Goal: Task Accomplishment & Management: Manage account settings

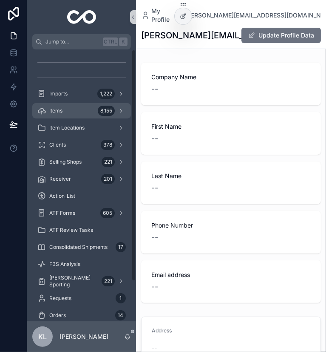
click at [61, 112] on span "Items" at bounding box center [55, 110] width 13 height 7
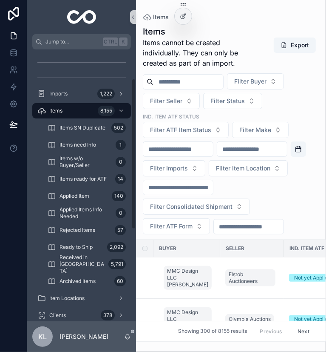
scroll to position [170, 0]
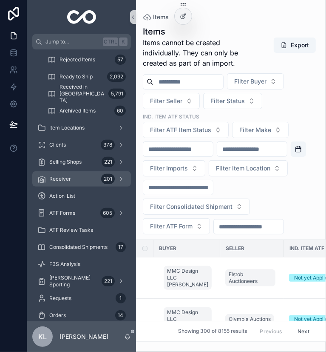
click at [92, 175] on div "Receiver 201" at bounding box center [81, 179] width 89 height 14
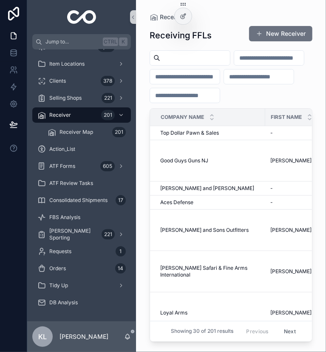
click at [200, 192] on span "Smith and Edwards" at bounding box center [207, 188] width 94 height 7
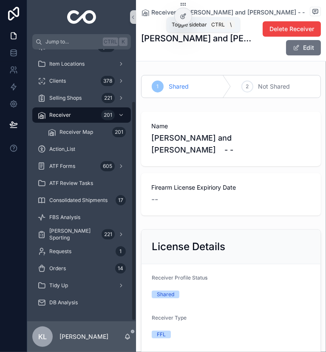
click at [131, 17] on icon "scrollable content" at bounding box center [133, 17] width 6 height 6
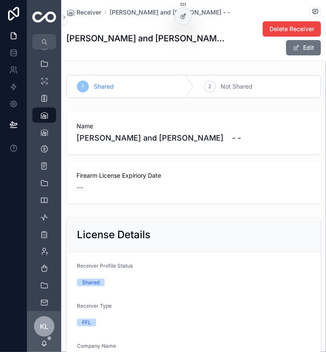
drag, startPoint x: 296, startPoint y: 29, endPoint x: 297, endPoint y: 63, distance: 34.1
click at [297, 40] on button "Edit" at bounding box center [303, 47] width 35 height 15
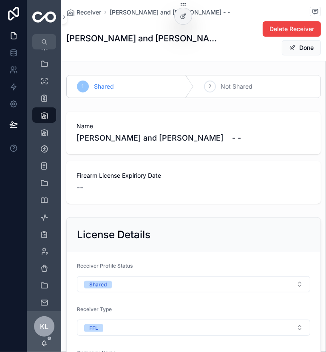
drag, startPoint x: 211, startPoint y: 259, endPoint x: 177, endPoint y: 257, distance: 34.1
type input "******"
type input "********"
click at [256, 228] on div "License Details" at bounding box center [194, 235] width 234 height 14
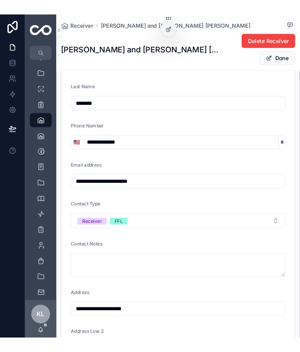
scroll to position [487, 0]
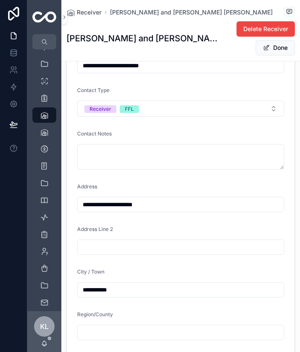
scroll to position [738, 0]
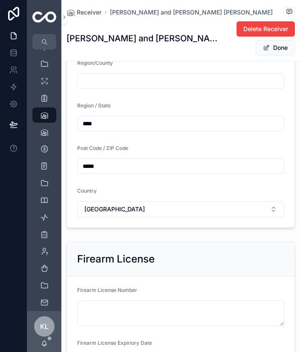
click at [97, 242] on div "Firearm License" at bounding box center [180, 259] width 227 height 34
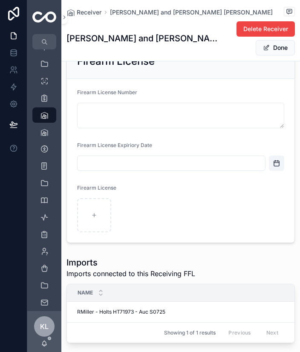
scroll to position [892, 0]
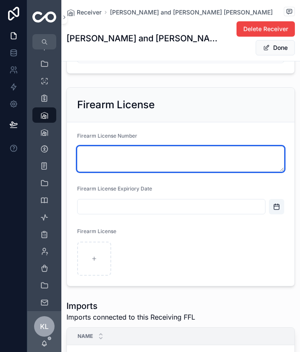
click at [133, 146] on textarea "scrollable content" at bounding box center [180, 159] width 207 height 26
type textarea "**********"
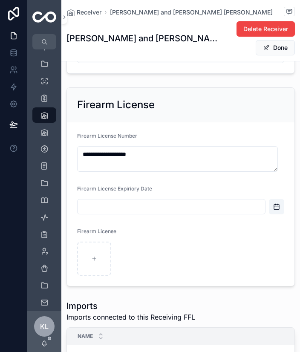
click at [274, 199] on button "Open calendar" at bounding box center [276, 206] width 15 height 15
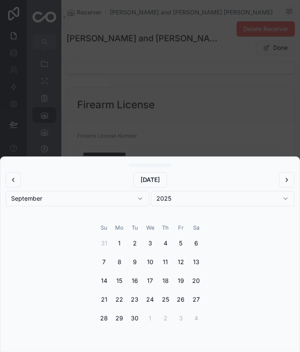
click at [177, 195] on button "2025" at bounding box center [222, 198] width 143 height 15
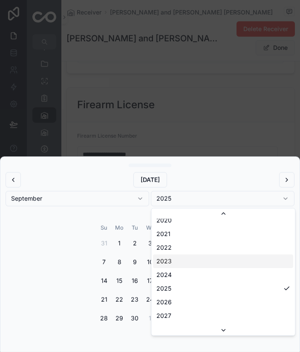
scroll to position [1653, 0]
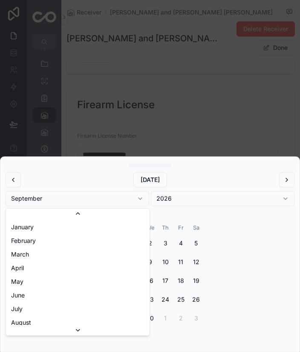
click at [91, 197] on button "September" at bounding box center [77, 198] width 143 height 15
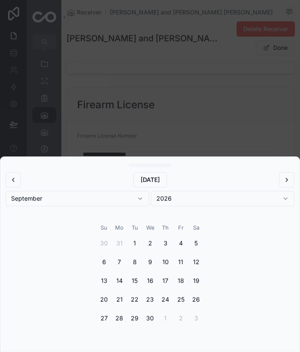
click at [79, 195] on button "September" at bounding box center [77, 198] width 143 height 15
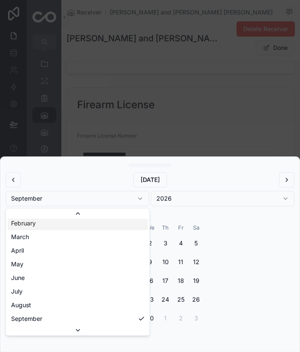
scroll to position [4, 0]
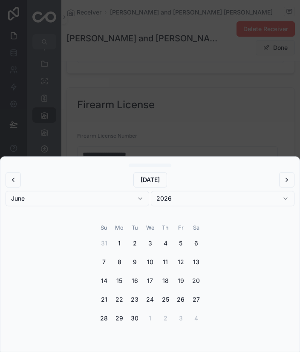
click at [118, 244] on button "1" at bounding box center [119, 242] width 15 height 15
type input "********"
click at [241, 126] on div "scrollable content" at bounding box center [150, 176] width 300 height 352
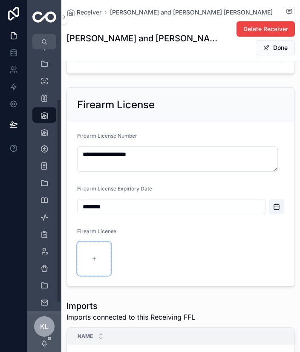
click at [88, 246] on div "scrollable content" at bounding box center [94, 258] width 34 height 34
type input "**********"
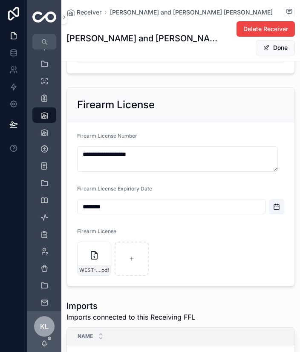
click at [271, 53] on button "Done" at bounding box center [274, 47] width 39 height 15
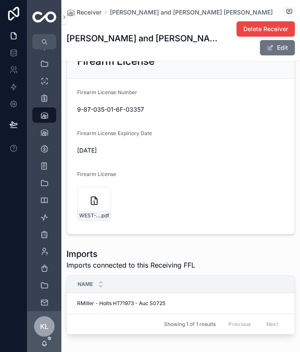
scroll to position [853, 0]
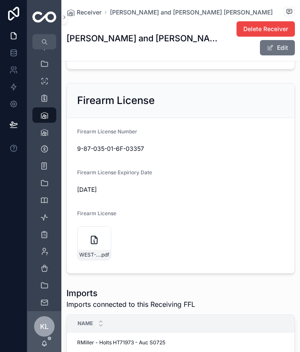
click at [208, 169] on div "Firearm License Expiriory Date 6/1/2026" at bounding box center [180, 182] width 207 height 27
click at [47, 114] on icon "scrollable content" at bounding box center [44, 115] width 9 height 9
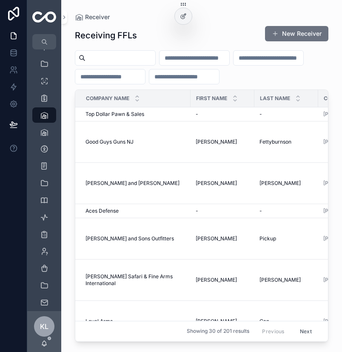
click at [128, 214] on div "Aces Defense Aces Defense" at bounding box center [136, 210] width 100 height 7
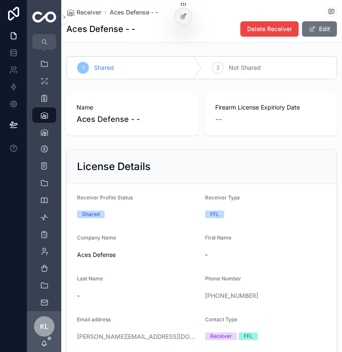
click at [316, 31] on button "Edit" at bounding box center [319, 28] width 35 height 15
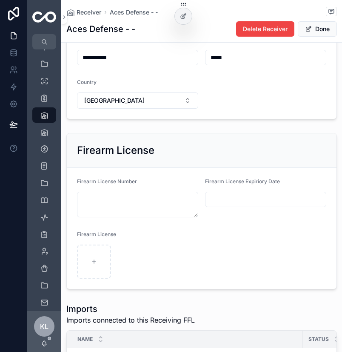
scroll to position [468, 0]
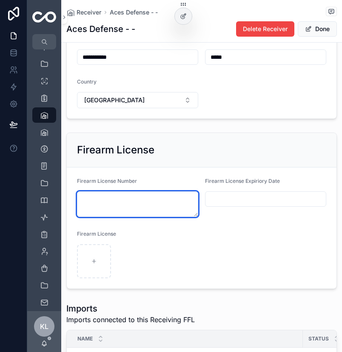
click at [128, 193] on textarea "scrollable content" at bounding box center [137, 204] width 121 height 26
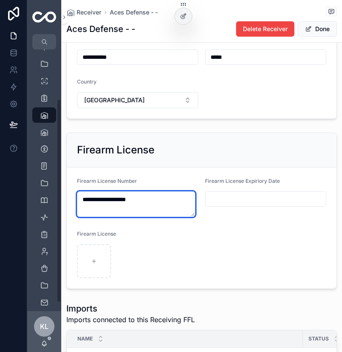
type textarea "**********"
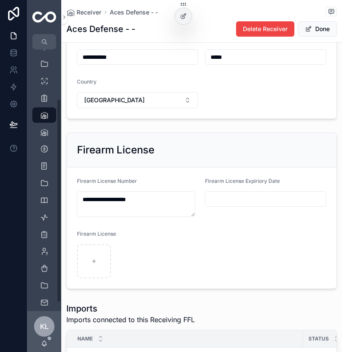
click at [265, 197] on input "scrollable content" at bounding box center [266, 199] width 120 height 12
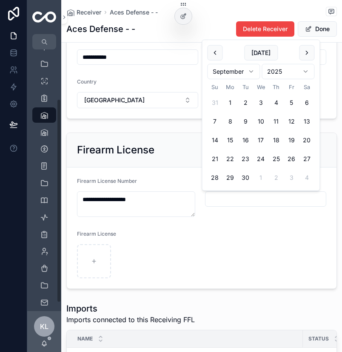
click at [289, 77] on html "**********" at bounding box center [171, 176] width 342 height 352
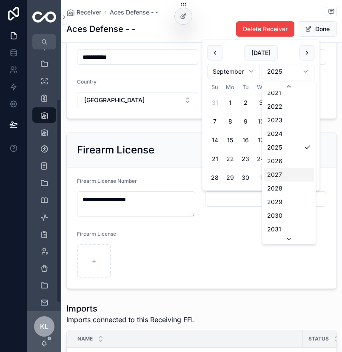
scroll to position [1660, 0]
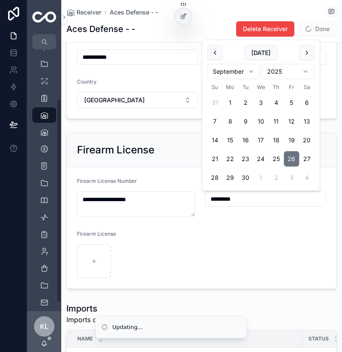
click at [235, 74] on html "**********" at bounding box center [171, 176] width 342 height 352
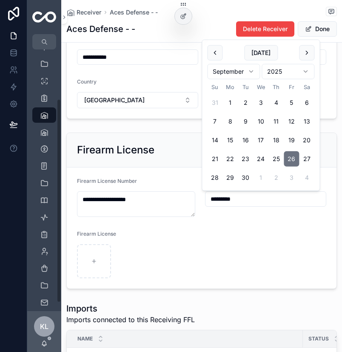
click at [232, 70] on html "**********" at bounding box center [171, 176] width 342 height 352
click at [248, 101] on button "1" at bounding box center [245, 102] width 15 height 15
type input "********"
click at [279, 68] on html "**********" at bounding box center [171, 176] width 342 height 352
click at [292, 71] on html "**********" at bounding box center [171, 176] width 342 height 352
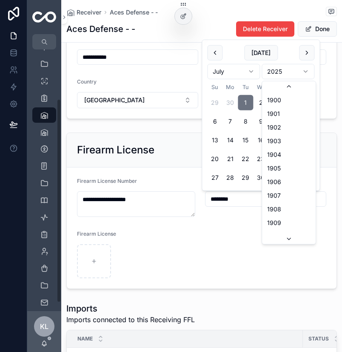
scroll to position [1575, 0]
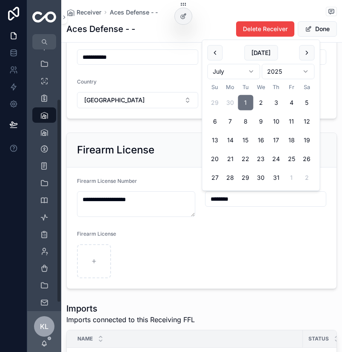
click at [296, 72] on html "**********" at bounding box center [171, 176] width 342 height 352
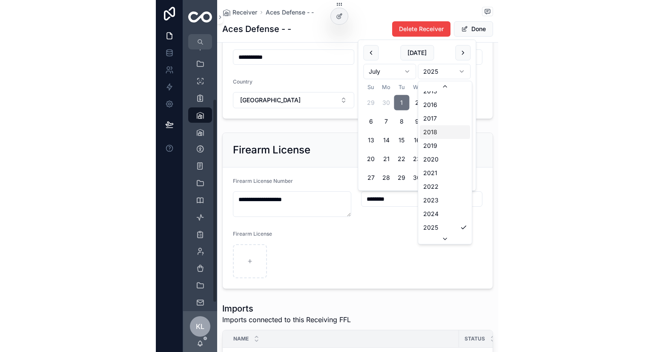
scroll to position [1618, 0]
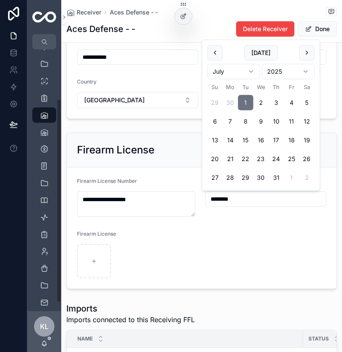
click at [275, 215] on div "Firearm License Expiriory Date ********" at bounding box center [265, 196] width 121 height 39
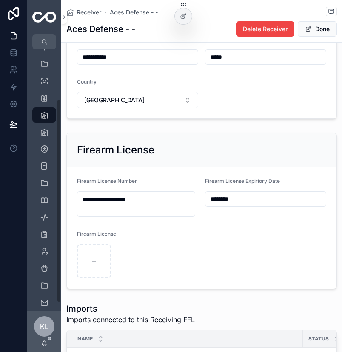
drag, startPoint x: 261, startPoint y: 232, endPoint x: 240, endPoint y: 230, distance: 21.0
click at [262, 232] on form "**********" at bounding box center [202, 227] width 270 height 121
click at [95, 266] on div "scrollable content" at bounding box center [94, 261] width 34 height 34
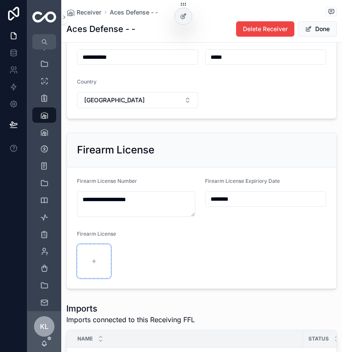
type input "**********"
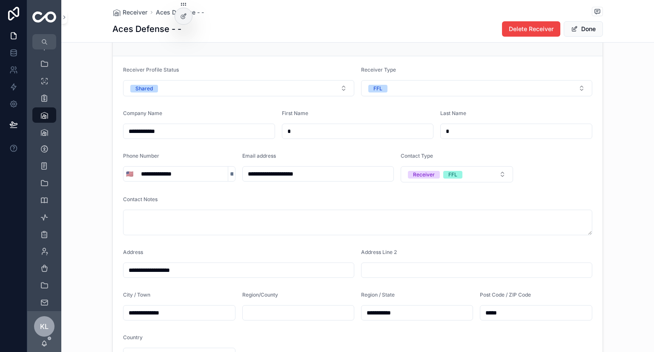
scroll to position [85, 0]
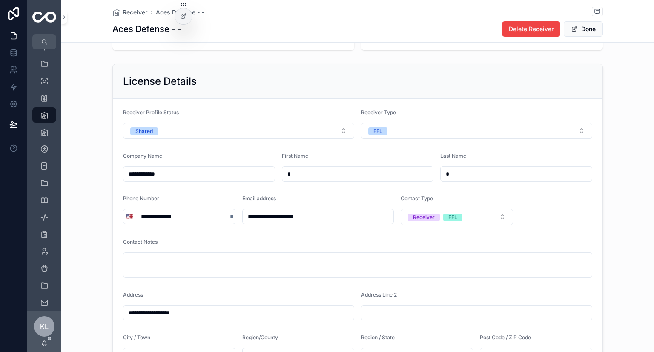
click at [326, 35] on button "Done" at bounding box center [582, 28] width 39 height 15
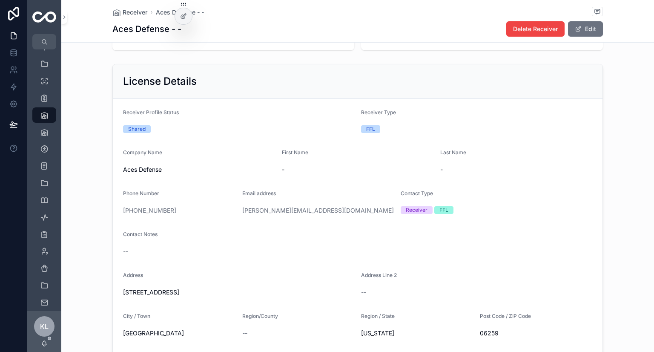
click at [326, 29] on button "Edit" at bounding box center [585, 28] width 35 height 15
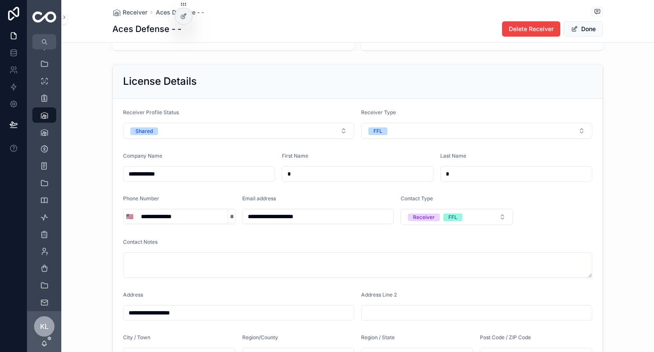
drag, startPoint x: 469, startPoint y: 170, endPoint x: 424, endPoint y: 174, distance: 44.5
click at [326, 174] on form "**********" at bounding box center [357, 257] width 489 height 317
paste input "******"
type input "*******"
drag, startPoint x: 375, startPoint y: 176, endPoint x: 273, endPoint y: 176, distance: 101.7
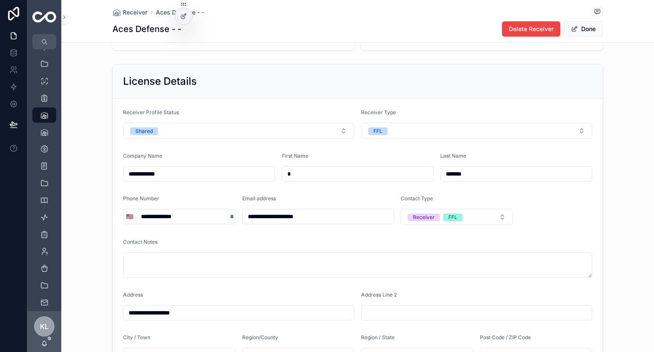
click at [273, 176] on form "**********" at bounding box center [357, 257] width 489 height 317
type input "*****"
click at [326, 160] on div "Last Name" at bounding box center [516, 157] width 152 height 10
click at [326, 25] on button "Done" at bounding box center [582, 28] width 39 height 15
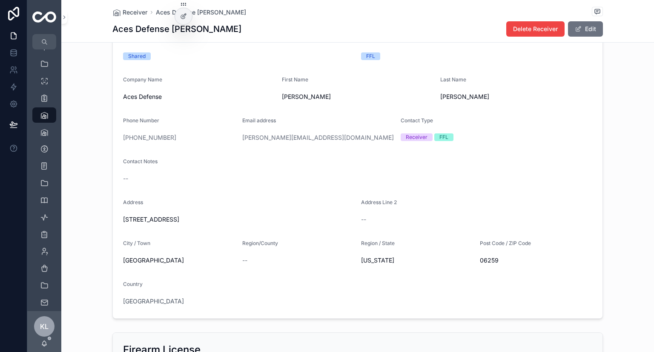
scroll to position [170, 0]
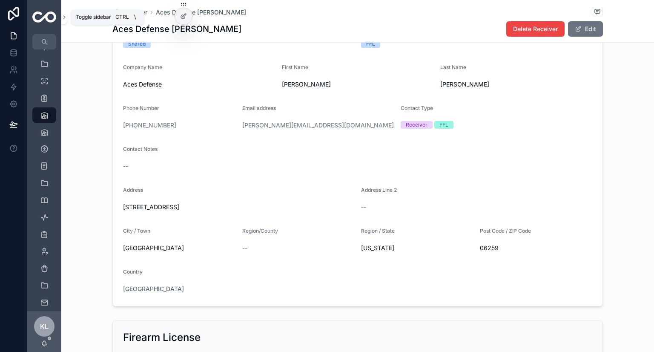
click at [66, 19] on icon "scrollable content" at bounding box center [64, 17] width 6 height 6
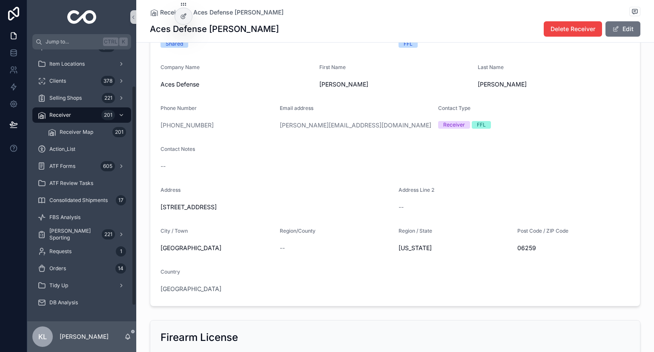
scroll to position [0, 0]
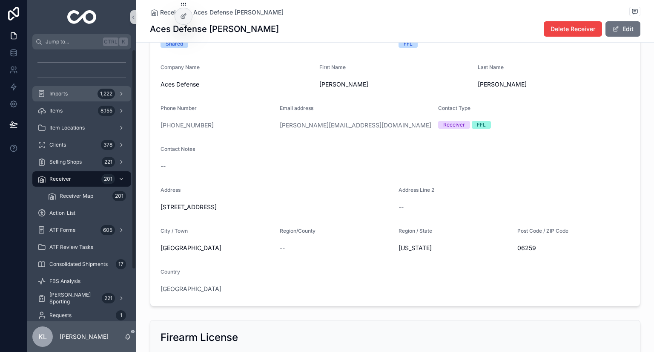
click at [101, 101] on link "Imports 1,222" at bounding box center [81, 93] width 99 height 15
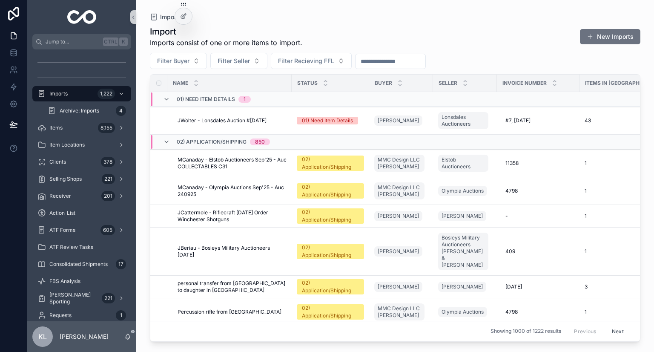
click at [188, 60] on span "Filter Buyer" at bounding box center [173, 61] width 32 height 9
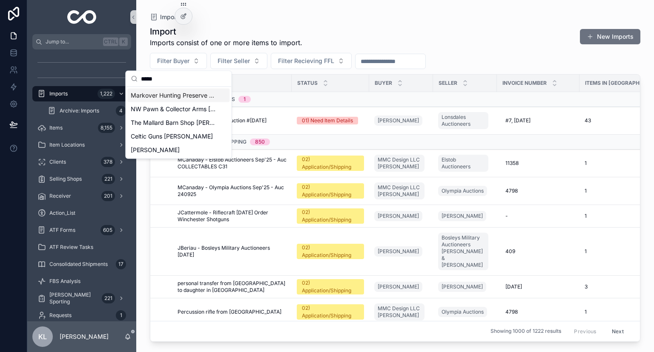
type input "*****"
click at [179, 91] on span "Markover Hunting Preserve Keith Olsen" at bounding box center [173, 95] width 85 height 9
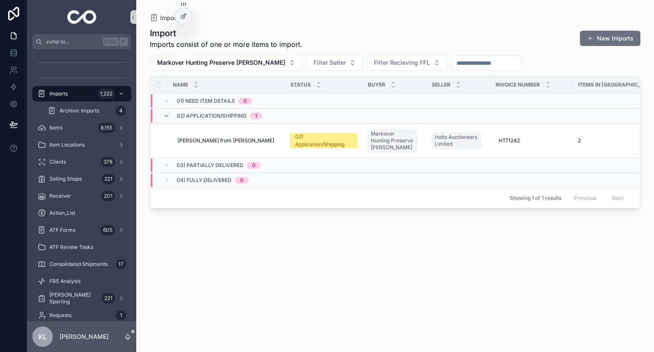
click at [249, 133] on td "Powell from Holts Powell from Holts" at bounding box center [225, 140] width 117 height 34
click at [248, 137] on div "Powell from Holts Powell from Holts" at bounding box center [228, 140] width 102 height 7
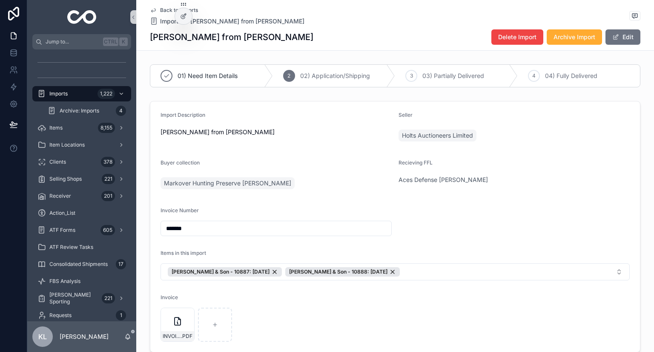
click at [326, 201] on form "Import Description Powell from Holts Seller Holts Auctioneers Limited Buyer col…" at bounding box center [394, 226] width 489 height 250
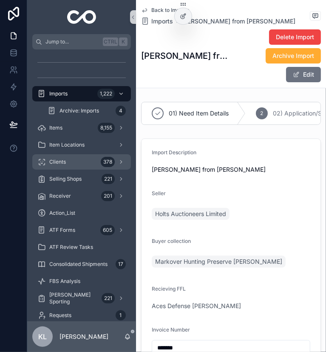
click at [72, 164] on div "Clients 378" at bounding box center [81, 162] width 89 height 14
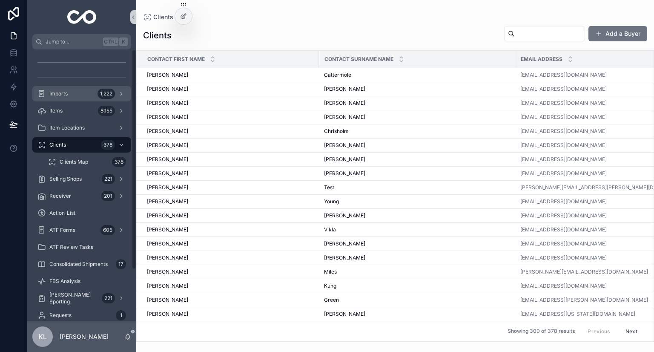
click at [94, 96] on div "Imports 1,222" at bounding box center [81, 94] width 89 height 14
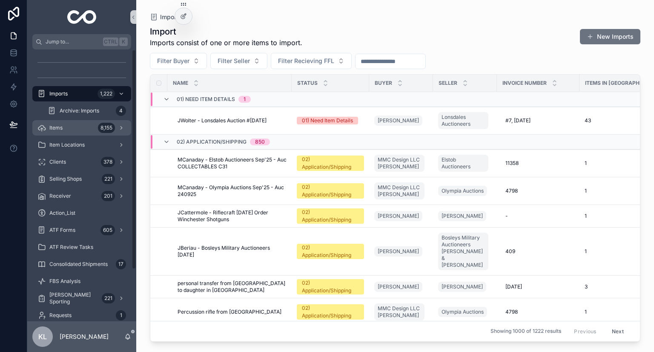
click at [93, 130] on div "Items 8,155" at bounding box center [81, 128] width 89 height 14
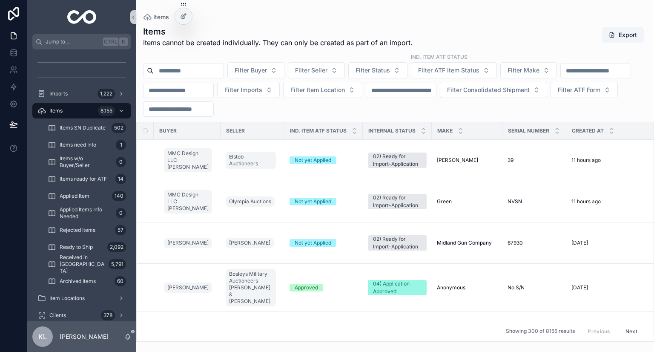
click at [267, 68] on span "Filter Buyer" at bounding box center [251, 70] width 32 height 9
type input "**********"
click at [273, 103] on div "[PERSON_NAME]" at bounding box center [277, 105] width 102 height 14
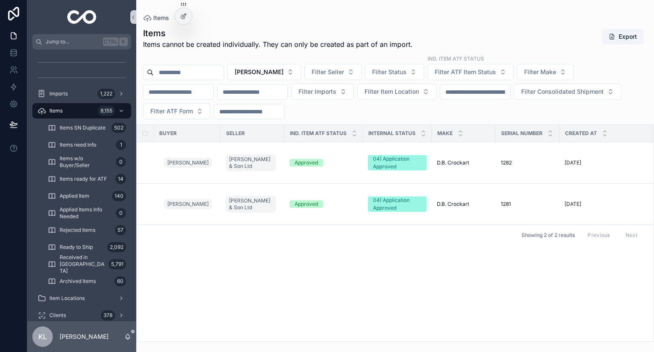
click at [326, 163] on div "Approved" at bounding box center [323, 163] width 68 height 8
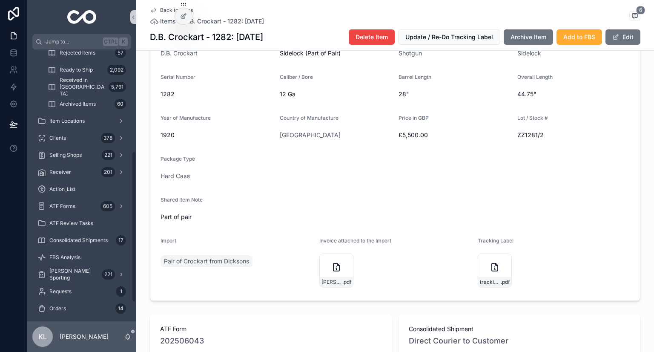
scroll to position [213, 0]
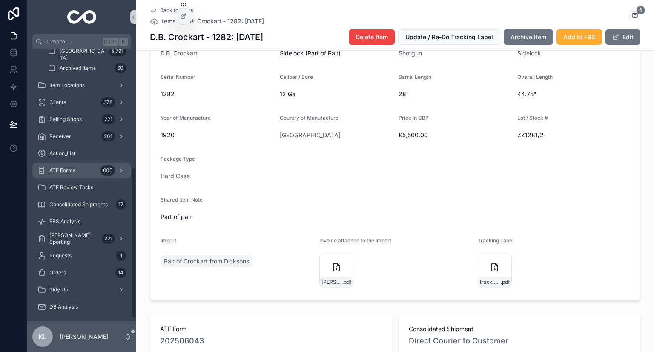
drag, startPoint x: 109, startPoint y: 174, endPoint x: 112, endPoint y: 180, distance: 7.0
click at [109, 174] on div "605" at bounding box center [107, 170] width 14 height 10
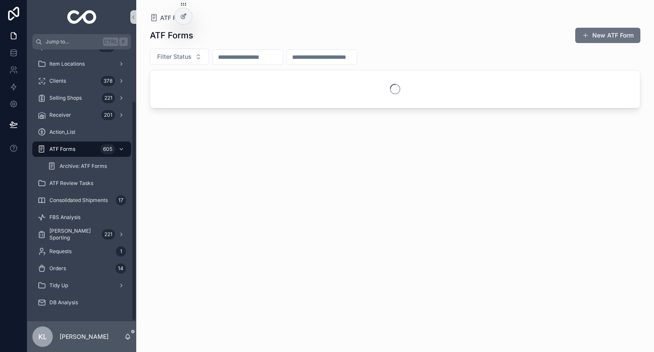
drag, startPoint x: 261, startPoint y: 62, endPoint x: 270, endPoint y: 57, distance: 9.9
click at [262, 60] on input "scrollable content" at bounding box center [248, 57] width 70 height 12
paste input "*********"
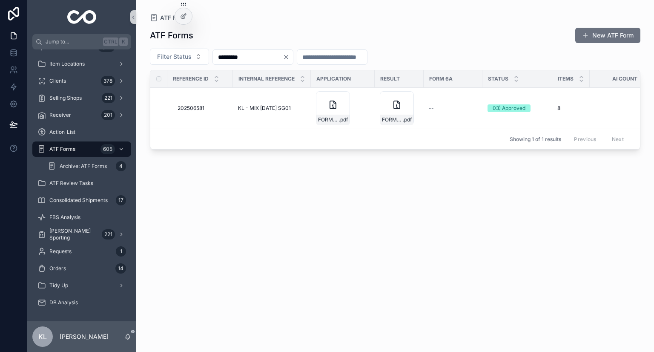
type input "*********"
click at [277, 101] on td "KL - MIX JUN25 SG01 KL - MIX JUN25 SG01" at bounding box center [272, 108] width 78 height 41
click at [284, 109] on span "KL - MIX JUN25 SG01" at bounding box center [264, 108] width 53 height 7
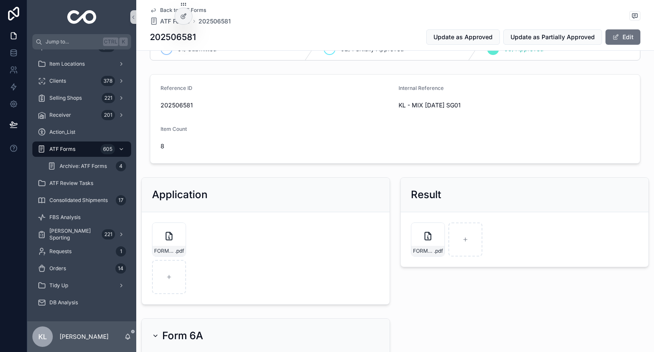
scroll to position [213, 0]
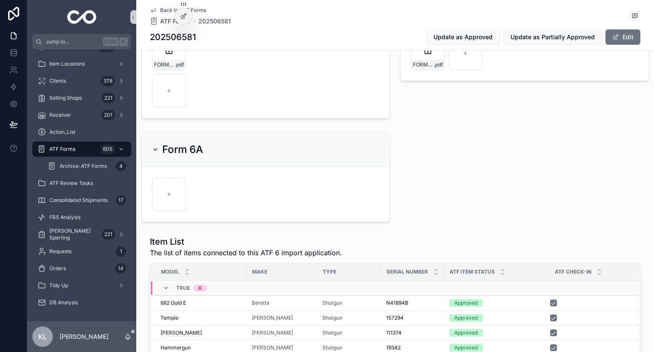
click at [187, 190] on div "scrollable content" at bounding box center [187, 194] width 71 height 34
click at [169, 189] on div "scrollable content" at bounding box center [169, 194] width 34 height 34
type input "**********"
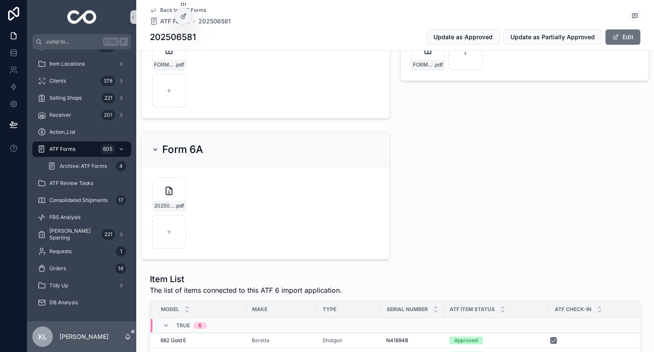
click at [92, 148] on div "ATF Forms 605" at bounding box center [81, 149] width 89 height 14
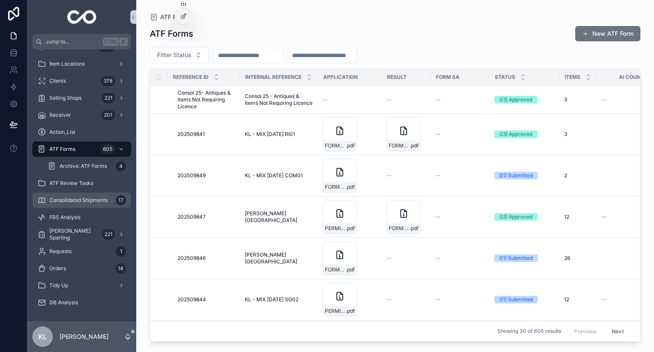
click at [87, 197] on span "Consolidated Shipments" at bounding box center [78, 200] width 58 height 7
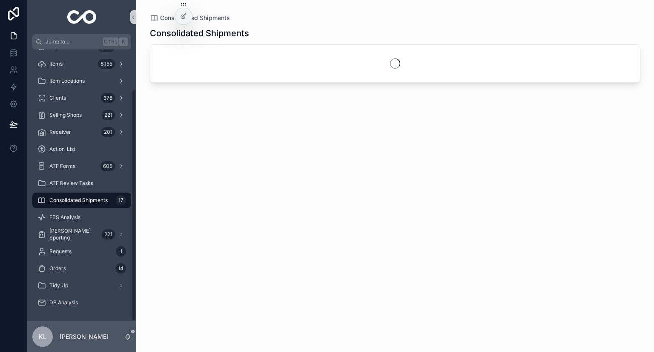
scroll to position [47, 0]
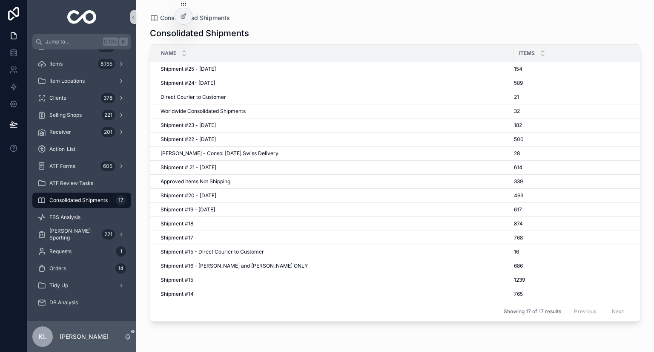
click at [213, 126] on span "Shipment #23 - Jul'25" at bounding box center [187, 125] width 55 height 7
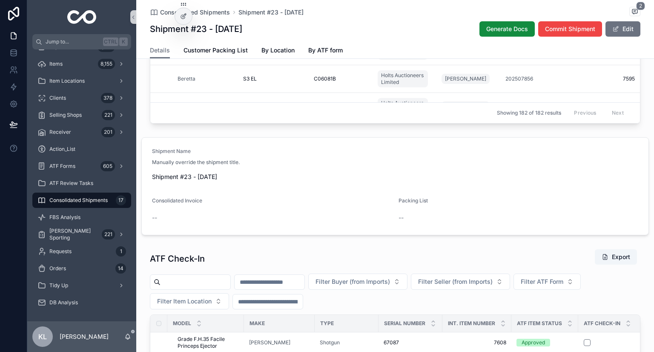
scroll to position [426, 0]
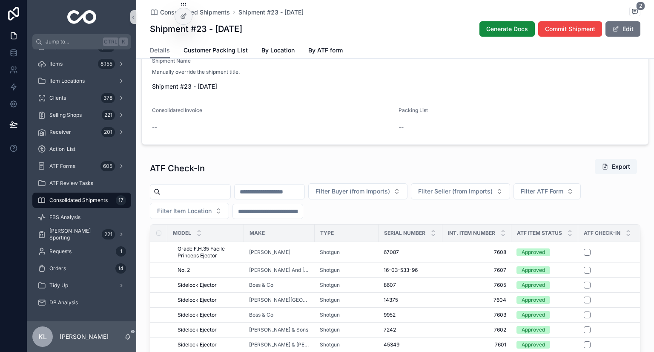
click at [326, 192] on span "Filter ATF Form" at bounding box center [542, 191] width 43 height 9
type input "*********"
click at [326, 223] on span "202506043" at bounding box center [558, 224] width 34 height 9
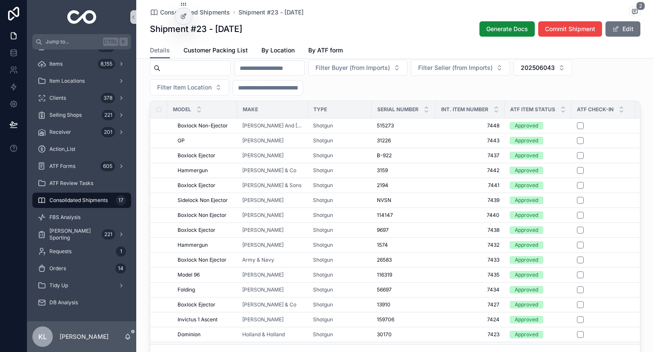
scroll to position [606, 0]
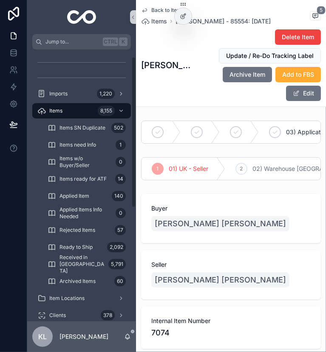
scroll to position [226, 0]
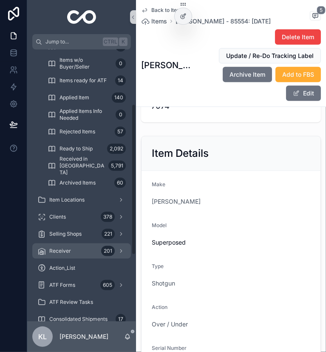
click at [72, 250] on div "Receiver 201" at bounding box center [81, 251] width 89 height 14
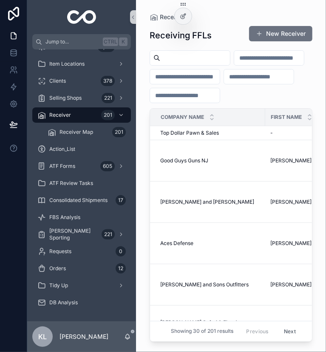
click at [201, 136] on span "Top Dollar Pawn & Sales" at bounding box center [189, 132] width 59 height 7
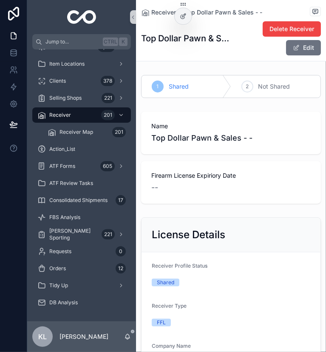
click at [308, 51] on button "Edit" at bounding box center [303, 47] width 35 height 15
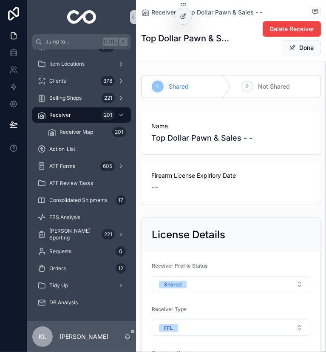
scroll to position [0, 6]
drag, startPoint x: 214, startPoint y: 289, endPoint x: 230, endPoint y: 290, distance: 16.3
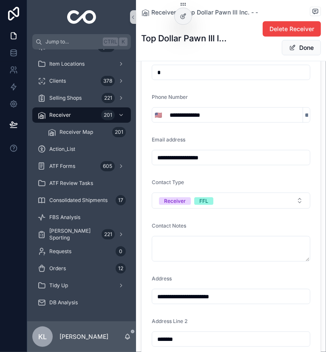
scroll to position [596, 0]
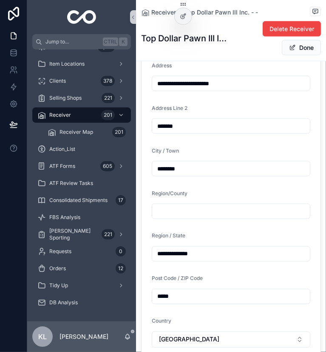
type input "**********"
type textarea "**********"
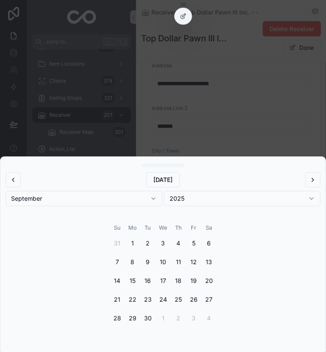
click at [135, 242] on button "1" at bounding box center [132, 242] width 15 height 15
click at [211, 199] on button "2025" at bounding box center [242, 198] width 157 height 15
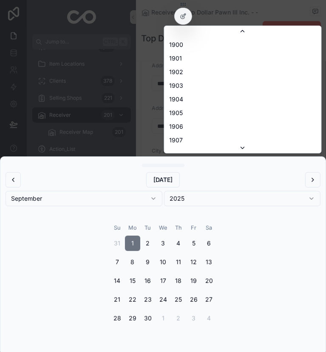
scroll to position [1575, 0]
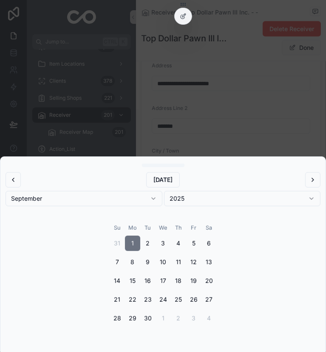
click at [199, 200] on button "2025" at bounding box center [242, 198] width 157 height 15
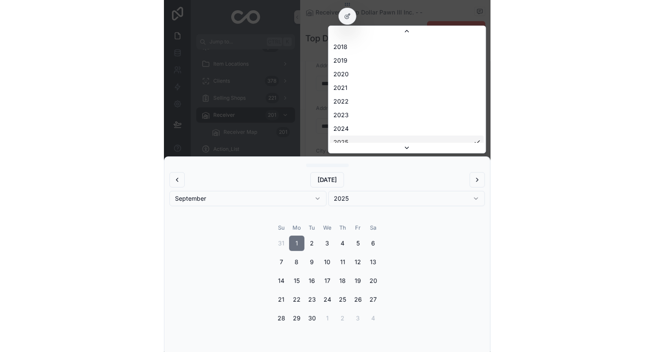
scroll to position [1618, 0]
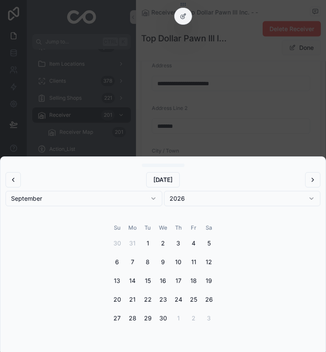
click at [149, 244] on button "1" at bounding box center [147, 242] width 15 height 15
type input "********"
click at [263, 108] on div "scrollable content" at bounding box center [163, 176] width 326 height 352
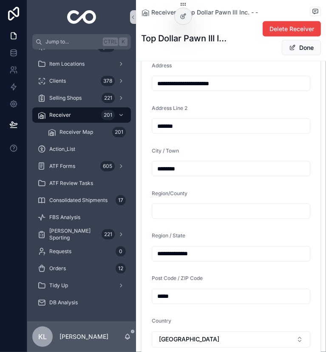
type input "**********"
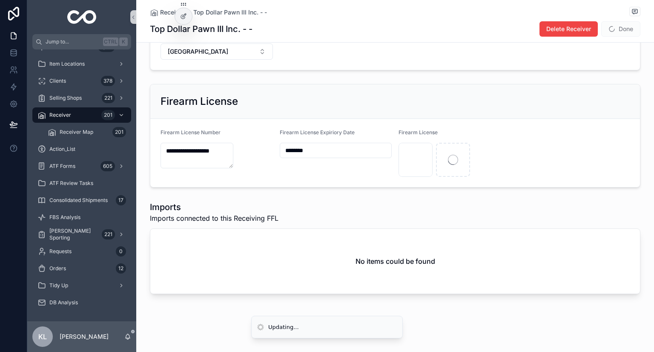
scroll to position [431, 0]
click at [326, 31] on button "Done" at bounding box center [620, 28] width 39 height 15
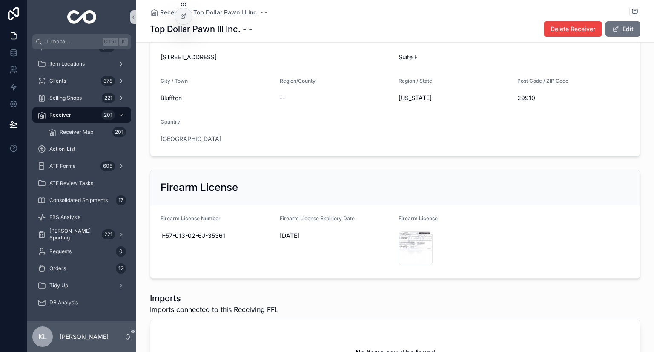
scroll to position [283, 0]
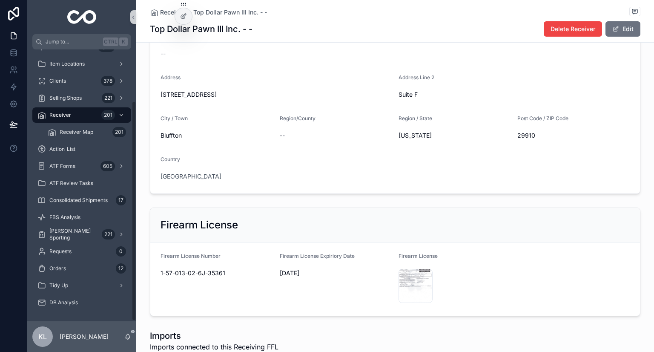
click at [66, 114] on span "Receiver" at bounding box center [60, 115] width 22 height 7
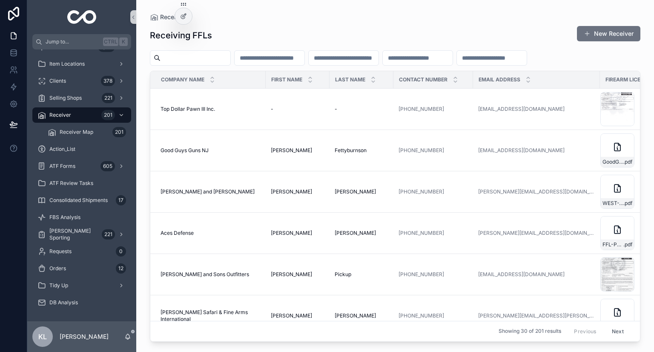
click at [232, 108] on div "Top Dollar Pawn III Inc. Top Dollar Pawn III Inc." at bounding box center [210, 109] width 100 height 7
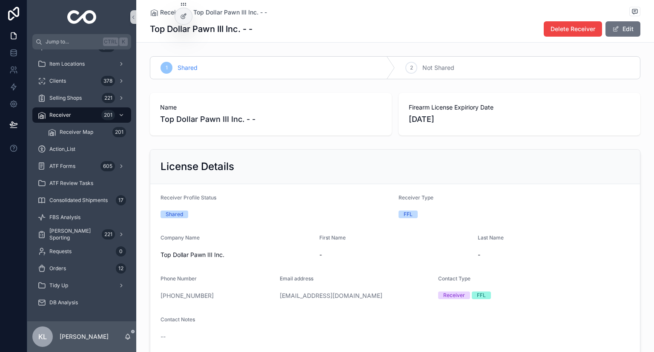
drag, startPoint x: 623, startPoint y: 33, endPoint x: 615, endPoint y: 53, distance: 21.6
click at [326, 33] on button "Edit" at bounding box center [622, 28] width 35 height 15
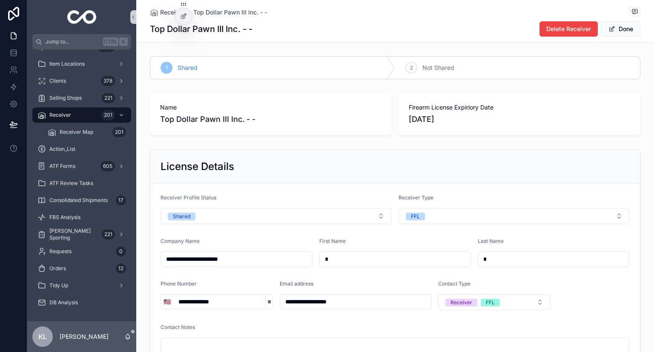
drag, startPoint x: 341, startPoint y: 256, endPoint x: 283, endPoint y: 250, distance: 58.2
click at [292, 256] on form "**********" at bounding box center [394, 342] width 489 height 317
type input "****"
type input "*****"
click at [326, 33] on button "Done" at bounding box center [620, 28] width 39 height 15
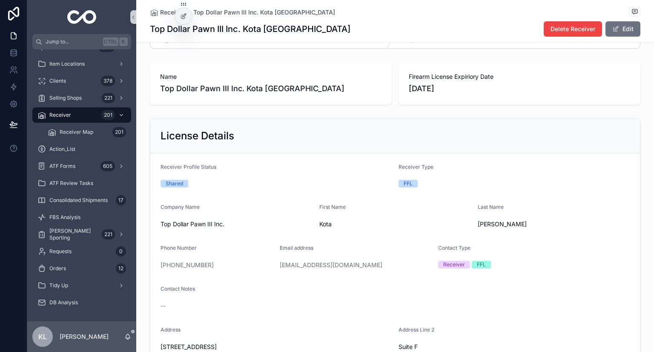
scroll to position [85, 0]
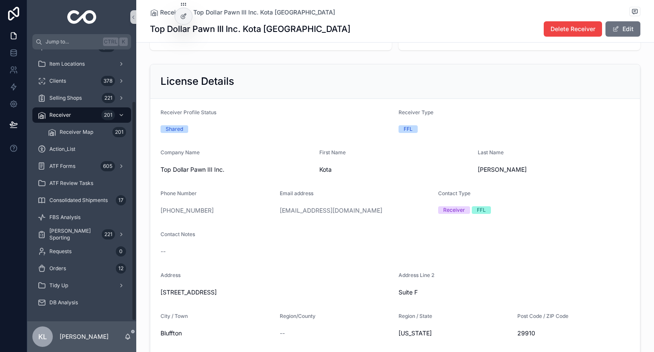
click at [68, 118] on span "Receiver" at bounding box center [60, 115] width 22 height 7
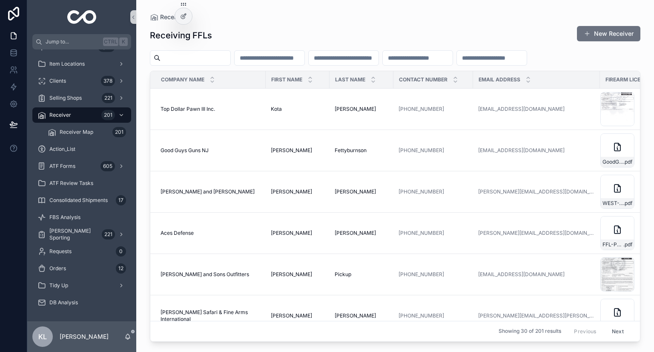
click at [196, 114] on td "Top Dollar Pawn III Inc. Top Dollar Pawn III Inc." at bounding box center [207, 109] width 115 height 41
click at [197, 108] on span "Top Dollar Pawn III Inc." at bounding box center [187, 109] width 54 height 7
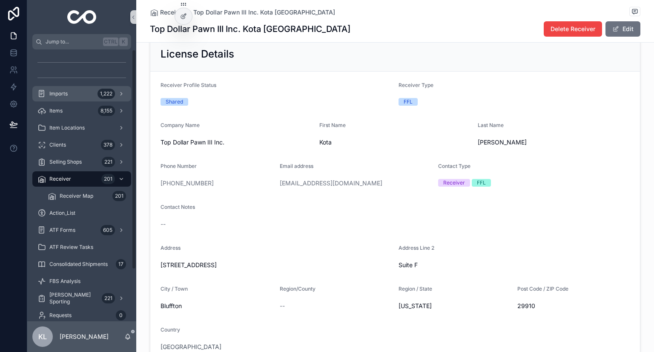
click at [104, 97] on div "1,222" at bounding box center [105, 94] width 17 height 10
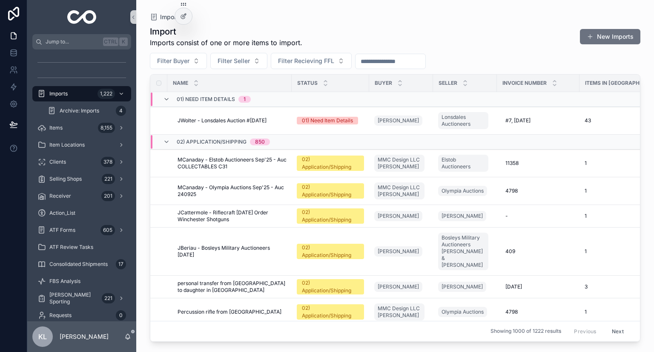
click at [182, 62] on span "Filter Buyer" at bounding box center [173, 61] width 32 height 9
type input "*****"
click at [166, 89] on div "Dale Akins" at bounding box center [178, 96] width 102 height 14
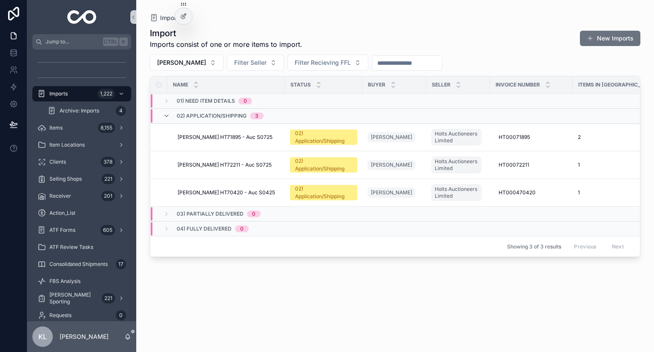
click at [263, 137] on span "DAkins - Holts HT71895 - Auc S0725" at bounding box center [224, 137] width 95 height 7
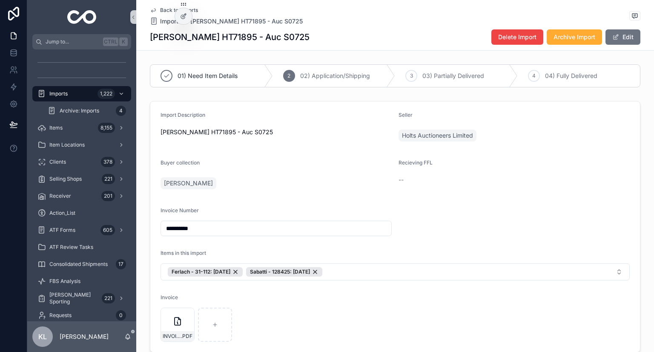
click at [326, 38] on button "Edit" at bounding box center [622, 36] width 35 height 15
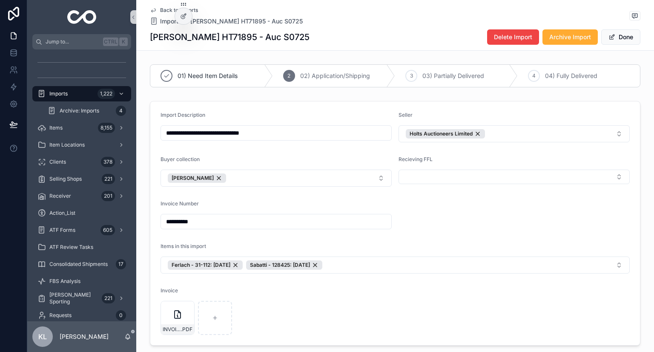
click at [326, 178] on button "Select Button" at bounding box center [513, 176] width 231 height 14
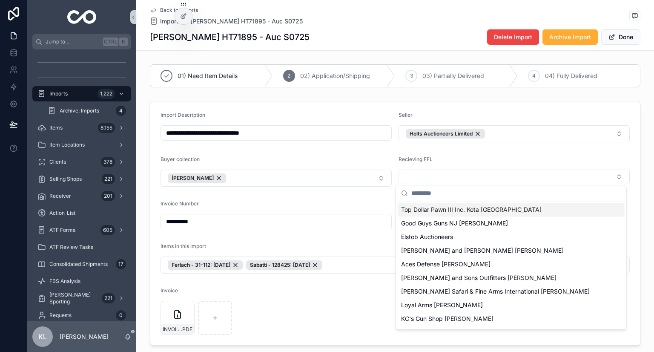
click at [326, 208] on span "Top Dollar Pawn III Inc. Kota Clark" at bounding box center [471, 209] width 140 height 9
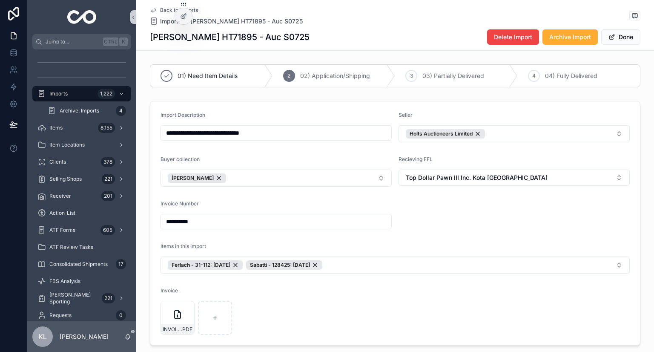
click at [326, 40] on button "Done" at bounding box center [620, 36] width 39 height 15
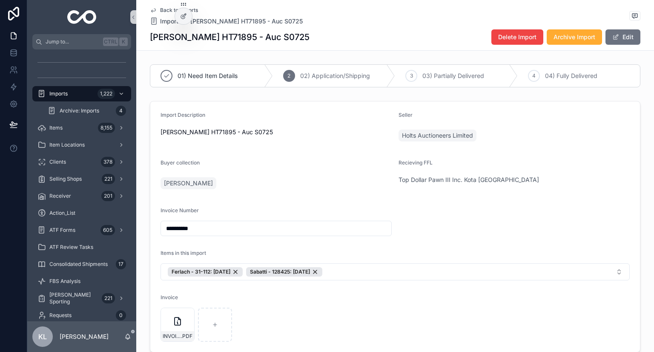
click at [152, 11] on icon "scrollable content" at bounding box center [153, 10] width 4 height 3
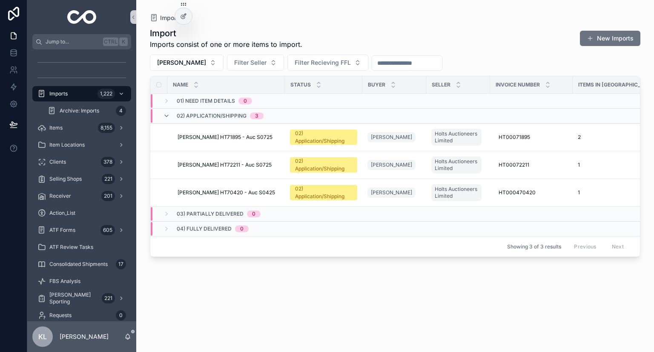
click at [262, 161] on span "DAkins - Holts HT72211 - Auc S0725" at bounding box center [224, 164] width 94 height 7
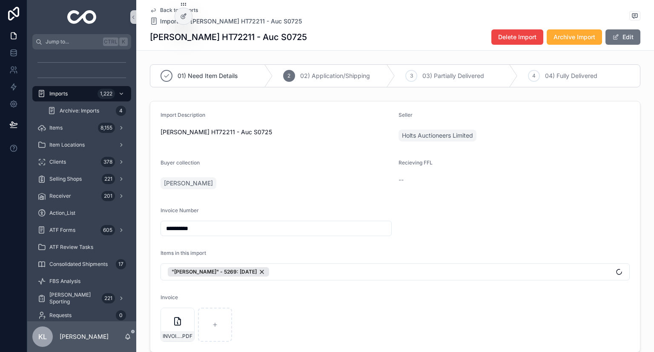
click at [326, 35] on button "Edit" at bounding box center [622, 36] width 35 height 15
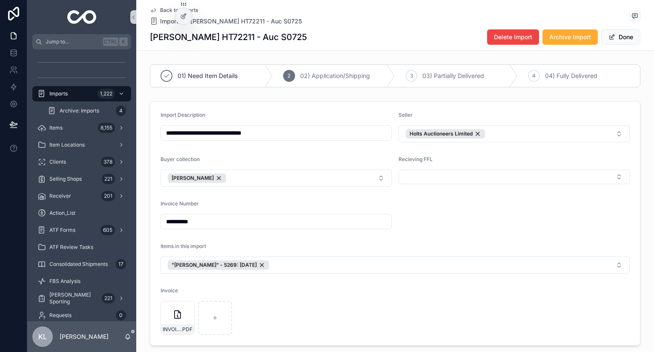
click at [326, 171] on button "Select Button" at bounding box center [513, 176] width 231 height 14
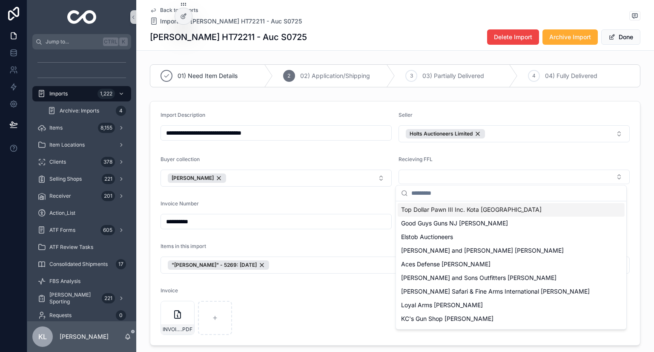
click at [326, 208] on span "Top Dollar Pawn III Inc. Kota Clark" at bounding box center [471, 209] width 140 height 9
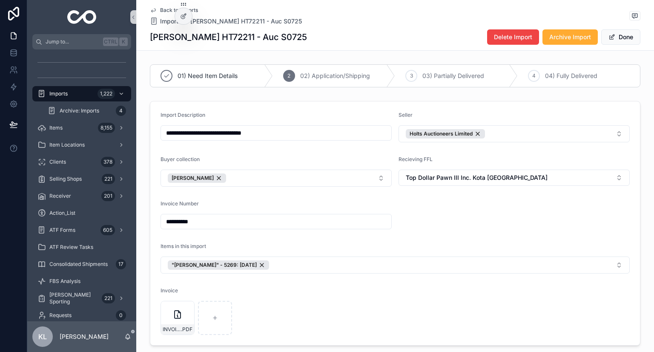
click at [326, 37] on button "Done" at bounding box center [620, 36] width 39 height 15
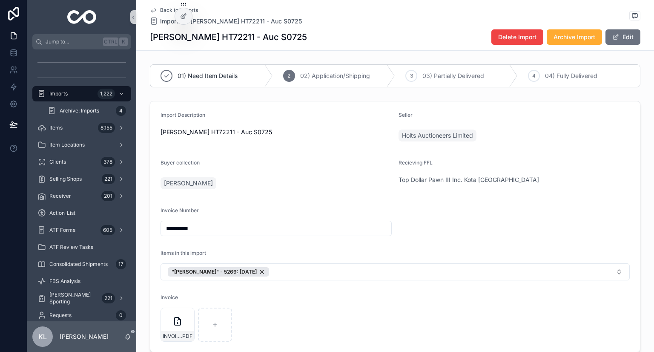
click at [150, 8] on icon "scrollable content" at bounding box center [153, 10] width 7 height 7
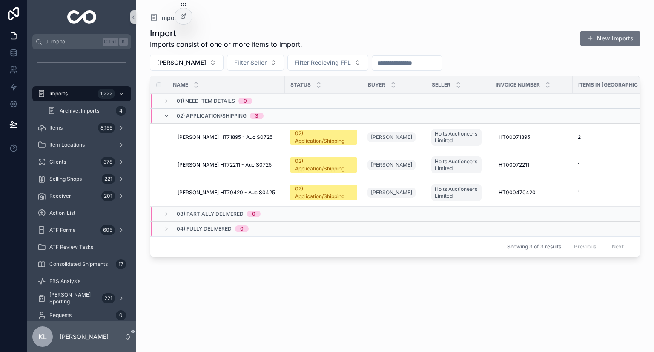
click at [258, 190] on span "DAkins - Holts HT70420 - Auc S0425" at bounding box center [225, 192] width 97 height 7
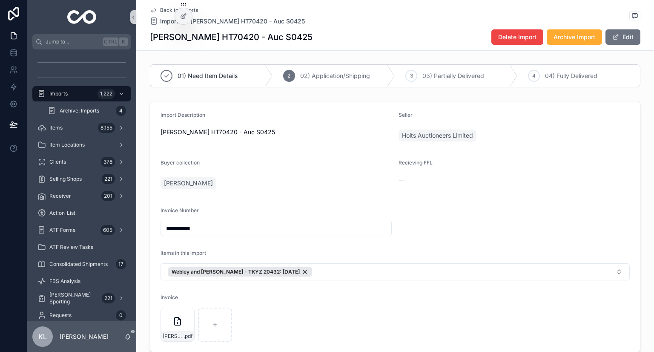
click at [326, 34] on button "Edit" at bounding box center [622, 36] width 35 height 15
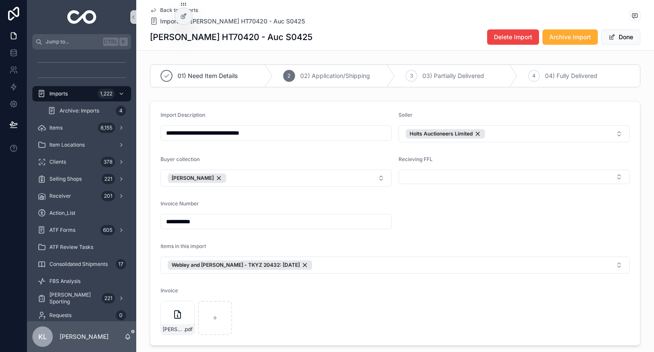
click at [326, 176] on button "Select Button" at bounding box center [513, 176] width 231 height 14
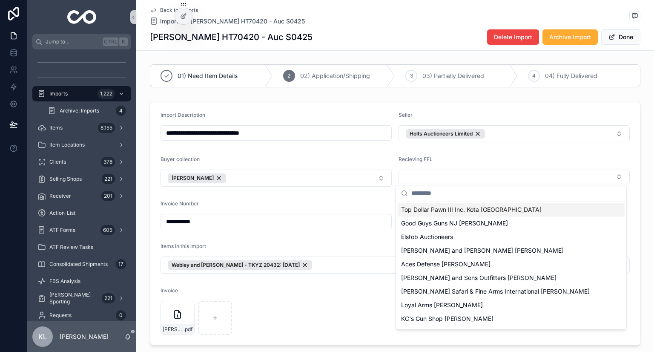
click at [326, 209] on span "Top Dollar Pawn III Inc. Kota Clark" at bounding box center [471, 209] width 140 height 9
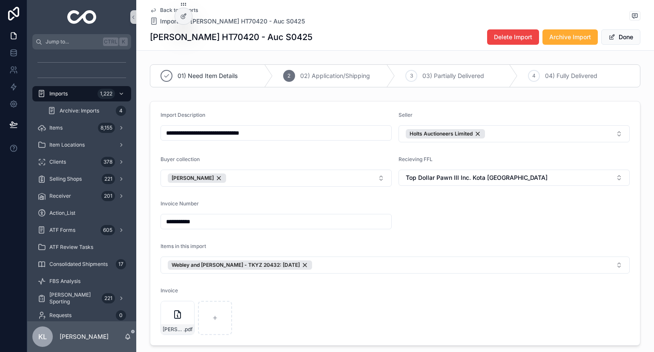
click at [326, 37] on button "Done" at bounding box center [620, 36] width 39 height 15
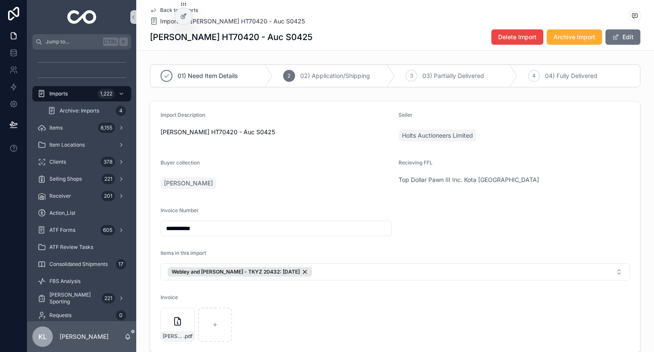
click at [326, 240] on form "**********" at bounding box center [394, 226] width 489 height 250
click at [102, 284] on div "FBS Analysis" at bounding box center [81, 281] width 89 height 14
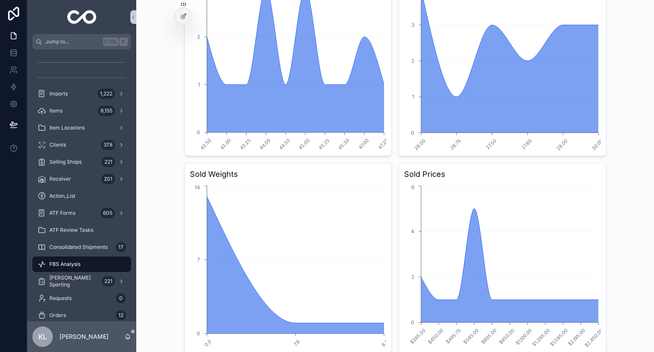
scroll to position [820, 0]
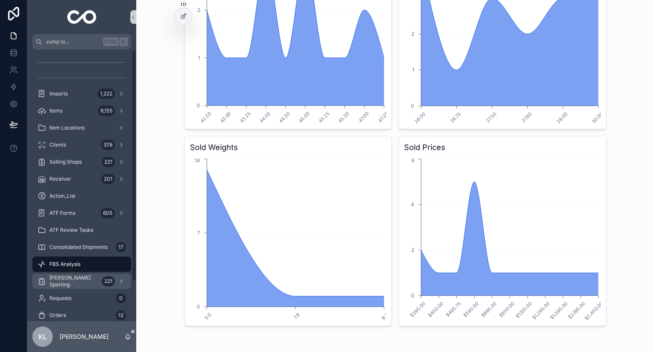
drag, startPoint x: 71, startPoint y: 280, endPoint x: 77, endPoint y: 275, distance: 7.0
click at [71, 280] on span "[PERSON_NAME] Sporting" at bounding box center [73, 281] width 49 height 14
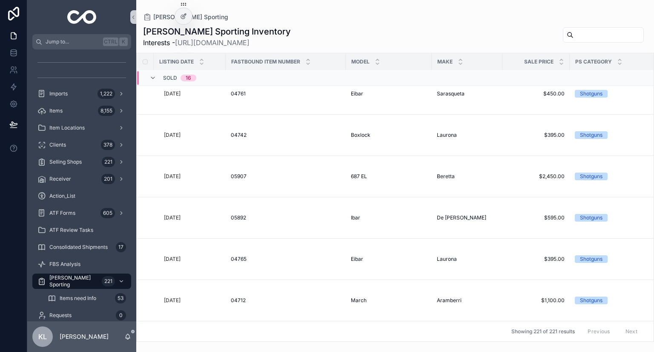
scroll to position [1453, 0]
click at [77, 114] on div "Items 8,155" at bounding box center [81, 111] width 89 height 14
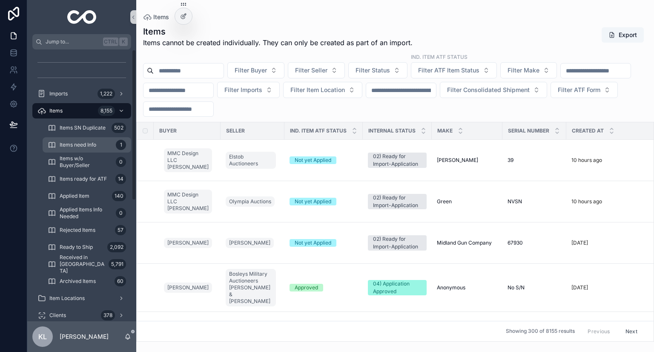
click at [74, 143] on span "Items need Info" at bounding box center [78, 144] width 37 height 7
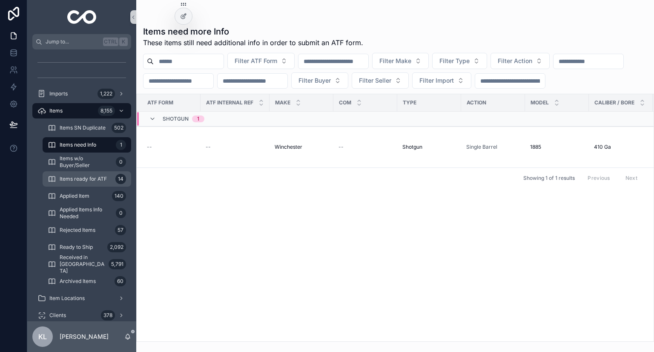
click at [87, 171] on link "Items ready for ATF 14" at bounding box center [87, 178] width 89 height 15
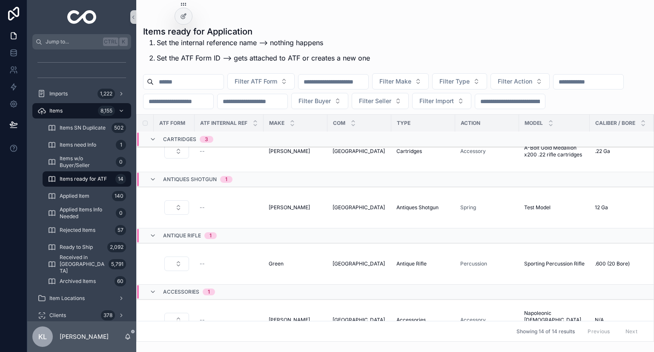
scroll to position [526, 0]
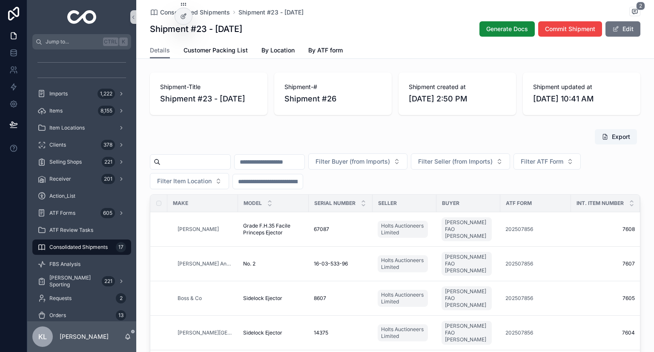
scroll to position [255, 0]
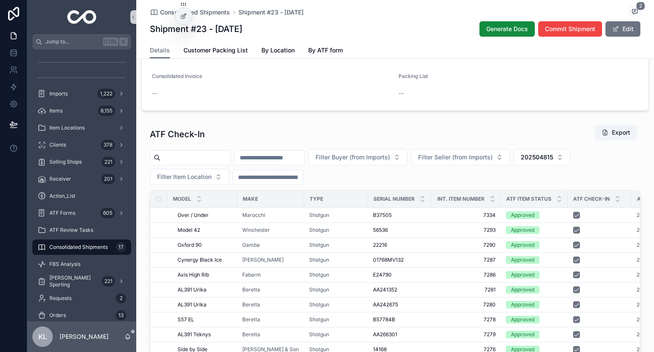
click at [444, 136] on div "ATF Check-In Export" at bounding box center [395, 134] width 490 height 20
click at [553, 155] on span "202504815" at bounding box center [537, 157] width 32 height 9
type input "*********"
click at [578, 195] on div "202505364" at bounding box center [583, 191] width 102 height 14
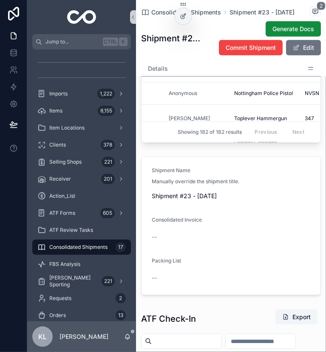
scroll to position [735, 0]
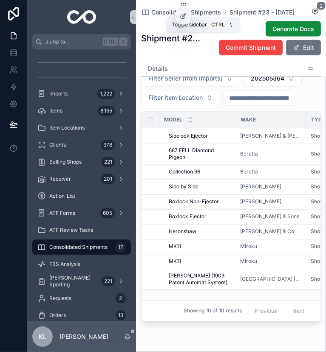
click at [134, 18] on icon "scrollable content" at bounding box center [133, 17] width 6 height 6
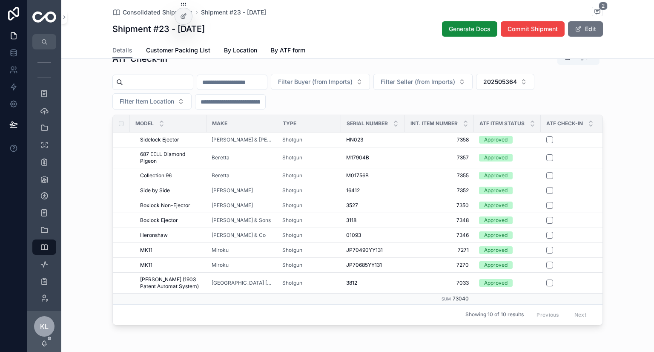
scroll to position [521, 0]
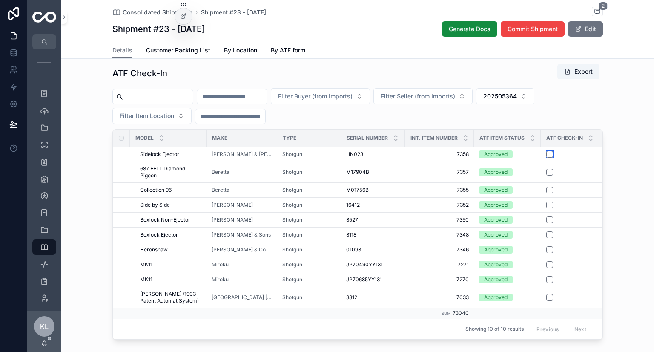
click at [546, 153] on button "scrollable content" at bounding box center [549, 154] width 7 height 7
click at [546, 170] on button "scrollable content" at bounding box center [549, 172] width 7 height 7
click at [546, 190] on button "scrollable content" at bounding box center [549, 189] width 7 height 7
click at [546, 202] on button "scrollable content" at bounding box center [549, 204] width 7 height 7
click at [546, 217] on button "scrollable content" at bounding box center [549, 219] width 7 height 7
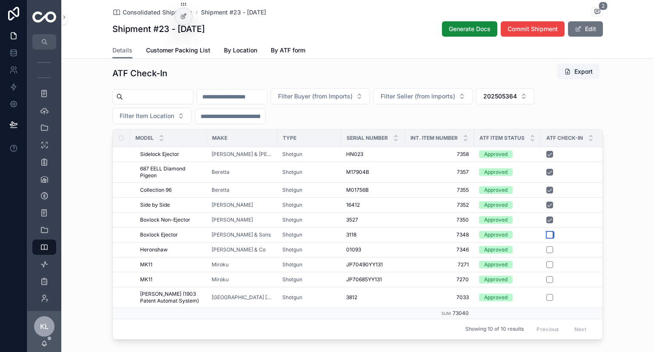
click at [546, 232] on button "scrollable content" at bounding box center [549, 234] width 7 height 7
click at [547, 248] on button "scrollable content" at bounding box center [549, 249] width 7 height 7
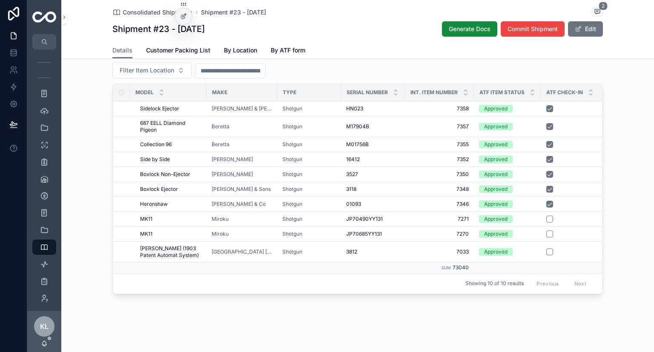
scroll to position [527, 0]
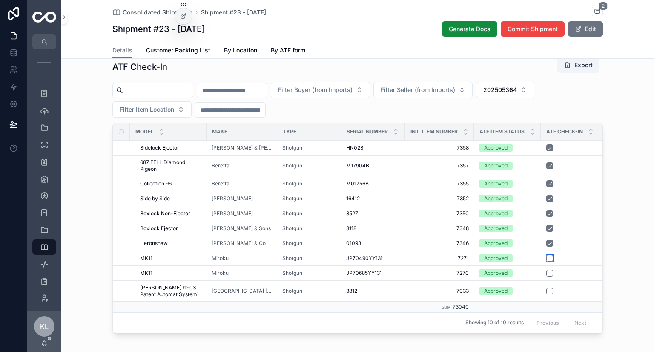
click at [546, 255] on button "scrollable content" at bounding box center [549, 258] width 7 height 7
click at [548, 272] on button "scrollable content" at bounding box center [549, 272] width 7 height 7
click at [546, 289] on button "scrollable content" at bounding box center [549, 290] width 7 height 7
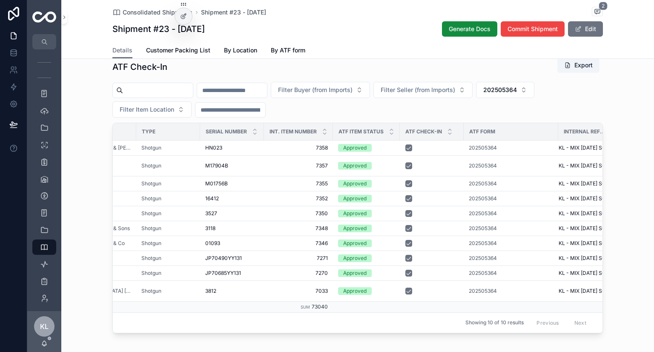
scroll to position [0, 143]
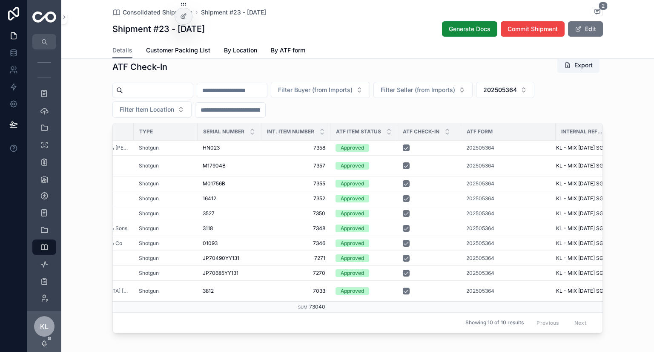
click at [483, 146] on span "202505364" at bounding box center [480, 147] width 28 height 7
click at [483, 147] on span "202505364" at bounding box center [480, 147] width 28 height 7
click at [517, 89] on span "202505364" at bounding box center [500, 90] width 34 height 9
drag, startPoint x: 574, startPoint y: 103, endPoint x: 480, endPoint y: 104, distance: 94.5
click at [480, 104] on div "Imports 1,222 Items 8,155 Item Locations Clients 378 Selling Shops 221 Receiver…" at bounding box center [340, 176] width 626 height 352
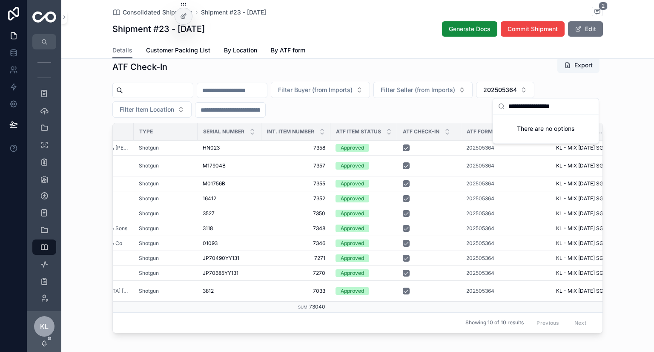
paste input "*********"
drag, startPoint x: 593, startPoint y: 105, endPoint x: 512, endPoint y: 106, distance: 80.9
click at [512, 106] on div "**********" at bounding box center [546, 106] width 106 height 16
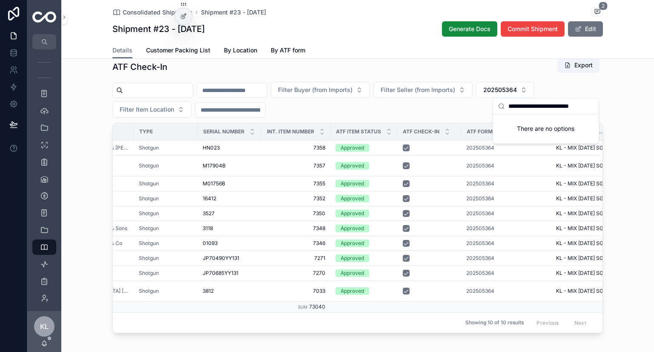
drag, startPoint x: 509, startPoint y: 106, endPoint x: 653, endPoint y: 105, distance: 144.7
click at [653, 105] on div "Imports 1,222 Items 8,155 Item Locations Clients 378 Selling Shops 221 Receiver…" at bounding box center [340, 176] width 626 height 352
paste input "scrollable content"
type input "*********"
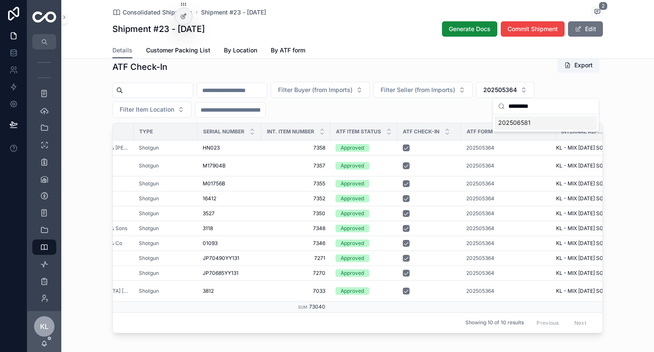
click at [526, 122] on span "202506581" at bounding box center [514, 122] width 32 height 9
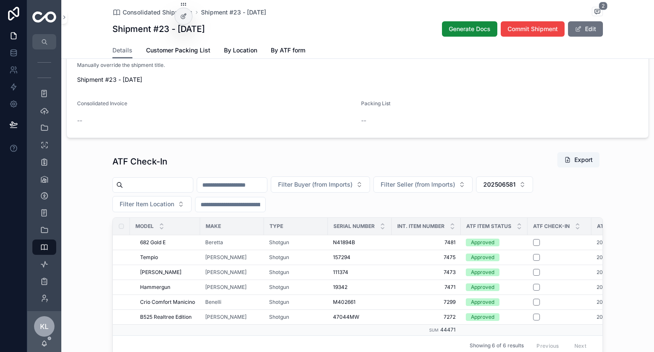
scroll to position [478, 0]
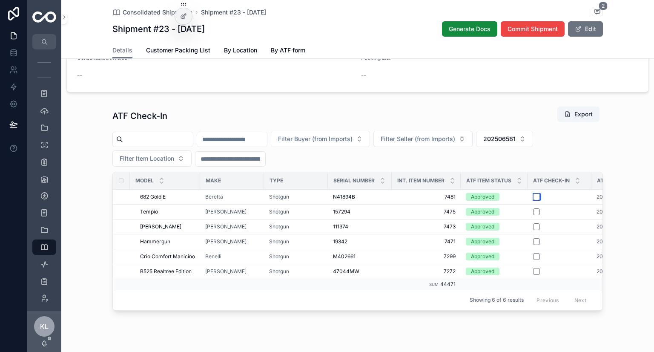
click at [533, 194] on button "scrollable content" at bounding box center [536, 196] width 7 height 7
click at [534, 208] on button "scrollable content" at bounding box center [536, 211] width 7 height 7
click at [533, 223] on button "scrollable content" at bounding box center [536, 226] width 7 height 7
click at [535, 238] on button "scrollable content" at bounding box center [536, 241] width 7 height 7
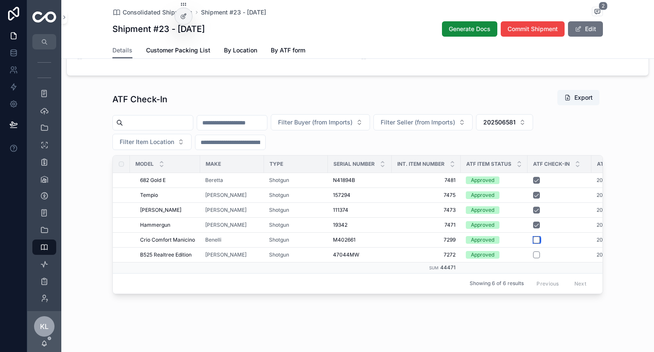
click at [533, 236] on button "scrollable content" at bounding box center [536, 239] width 7 height 7
click at [533, 251] on button "scrollable content" at bounding box center [536, 254] width 7 height 7
click at [515, 121] on span "202506581" at bounding box center [499, 122] width 32 height 9
type input "*********"
drag, startPoint x: 546, startPoint y: 154, endPoint x: 432, endPoint y: 125, distance: 118.1
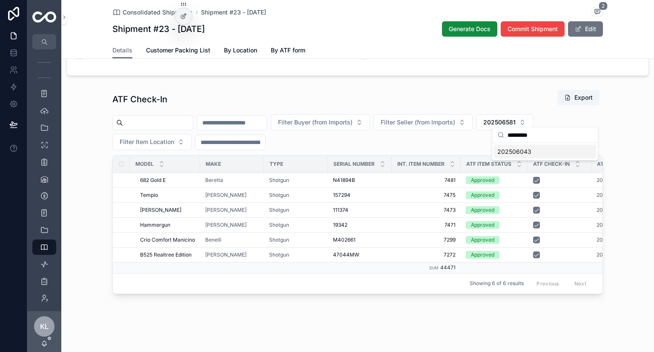
click at [546, 154] on div "202506043" at bounding box center [545, 152] width 102 height 14
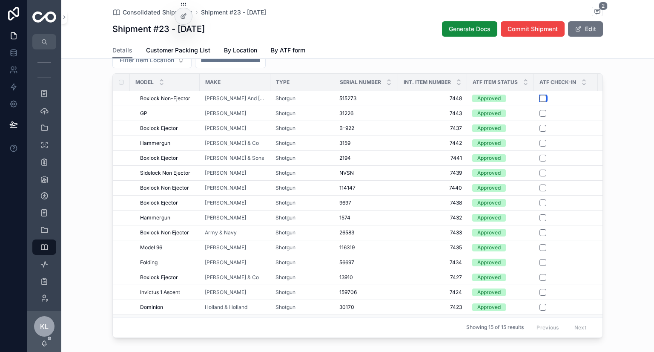
click at [540, 96] on button "scrollable content" at bounding box center [542, 98] width 7 height 7
click at [539, 111] on button "scrollable content" at bounding box center [542, 113] width 7 height 7
click at [539, 127] on button "scrollable content" at bounding box center [542, 128] width 7 height 7
click at [540, 140] on button "scrollable content" at bounding box center [542, 143] width 7 height 7
click at [539, 154] on button "scrollable content" at bounding box center [542, 157] width 7 height 7
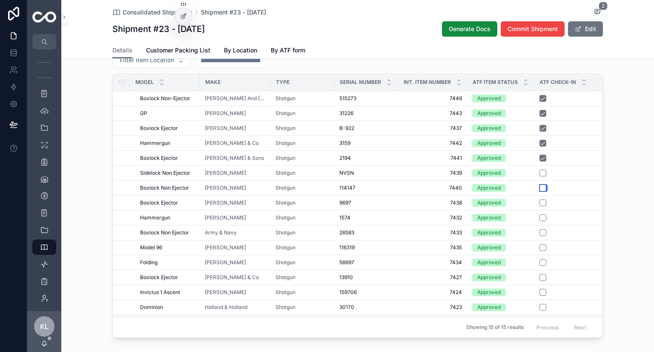
click at [541, 188] on button "scrollable content" at bounding box center [542, 187] width 7 height 7
click at [539, 201] on button "scrollable content" at bounding box center [542, 202] width 7 height 7
click at [540, 216] on button "scrollable content" at bounding box center [542, 217] width 7 height 7
click at [539, 170] on button "scrollable content" at bounding box center [542, 172] width 7 height 7
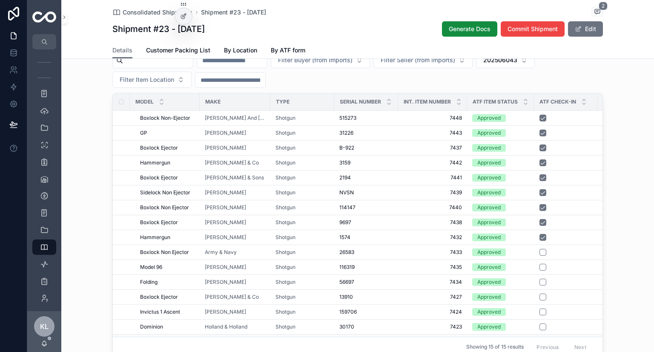
scroll to position [576, 0]
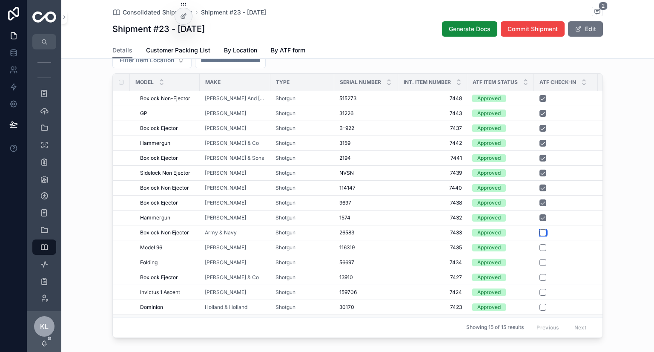
click at [539, 231] on button "scrollable content" at bounding box center [542, 232] width 7 height 7
click at [541, 246] on button "scrollable content" at bounding box center [542, 247] width 7 height 7
click at [541, 260] on button "scrollable content" at bounding box center [542, 262] width 7 height 7
click at [541, 275] on button "scrollable content" at bounding box center [542, 277] width 7 height 7
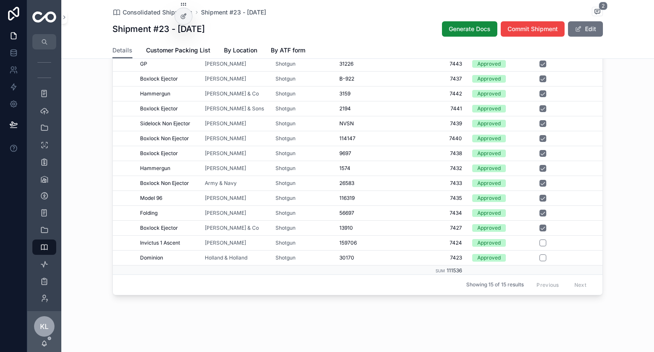
scroll to position [13, 0]
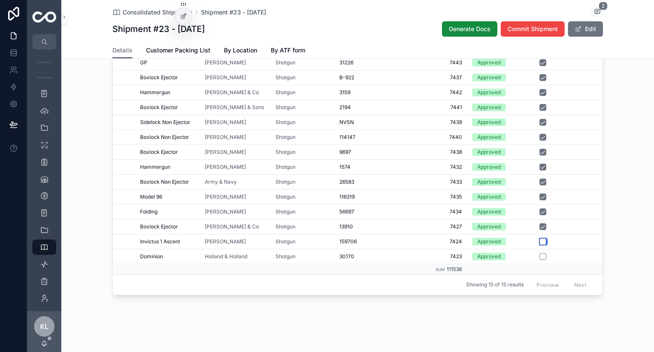
click at [539, 238] on button "scrollable content" at bounding box center [542, 241] width 7 height 7
click at [541, 253] on button "scrollable content" at bounding box center [542, 256] width 7 height 7
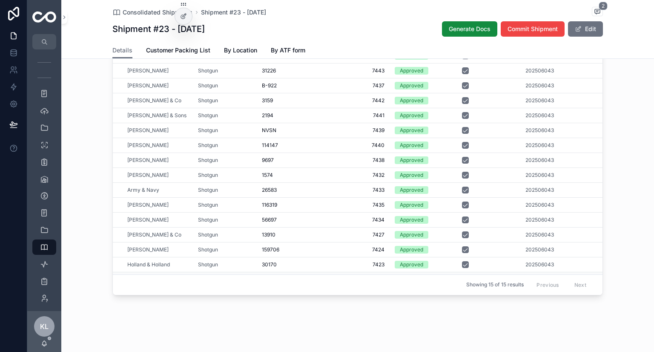
scroll to position [0, 116]
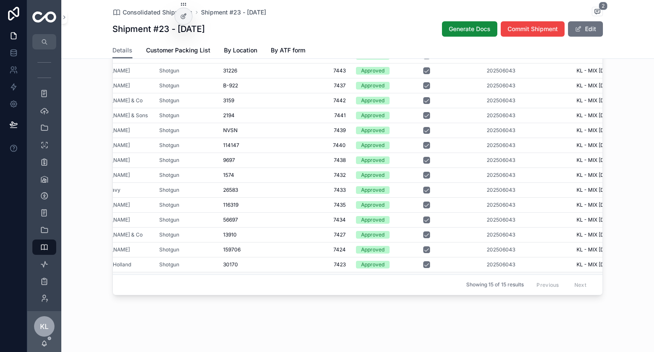
click at [497, 201] on span "202506043" at bounding box center [500, 204] width 29 height 7
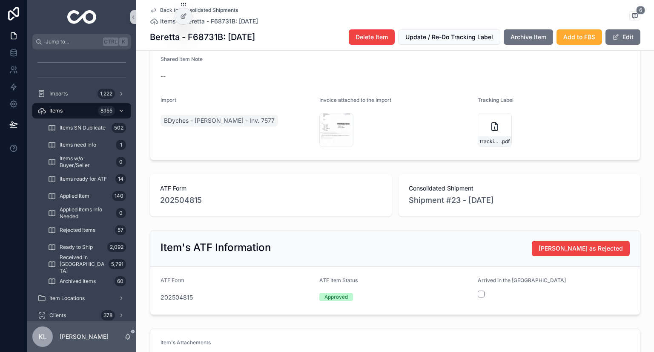
scroll to position [426, 0]
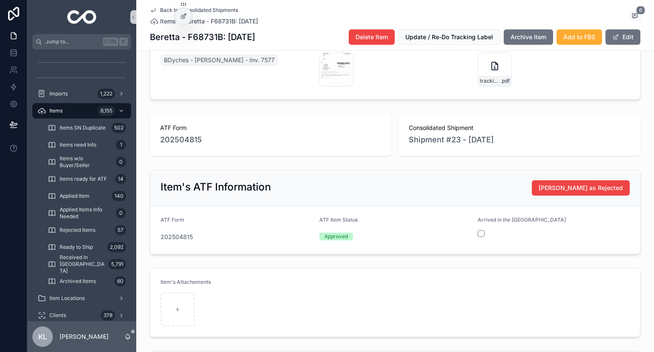
click at [190, 140] on span "202504815" at bounding box center [181, 140] width 42 height 12
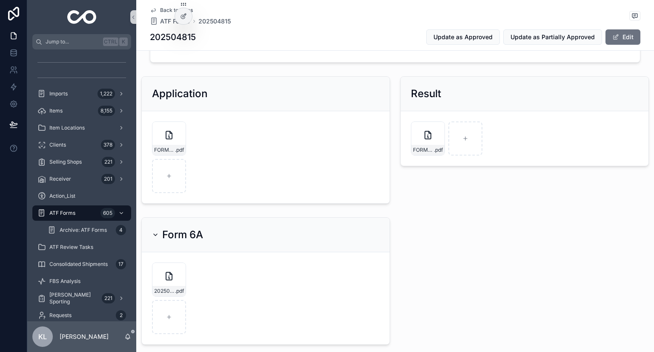
scroll to position [255, 0]
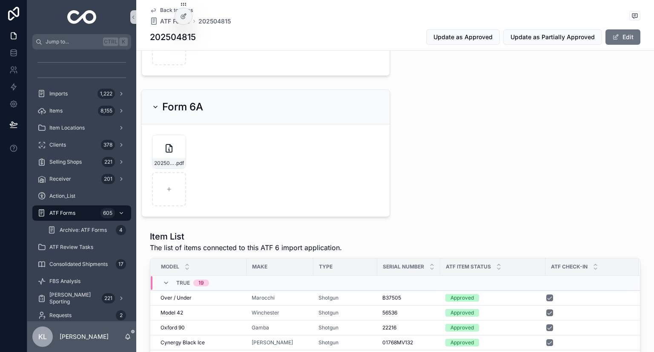
click at [168, 158] on div "202504815-FORM6A-SUBMITTED-KL---MIX-APR25-SG04.zip .pdf" at bounding box center [168, 163] width 33 height 10
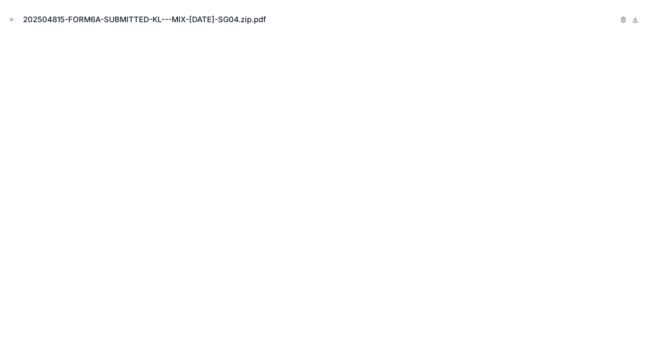
click at [11, 21] on icon "Close modal" at bounding box center [12, 20] width 6 height 6
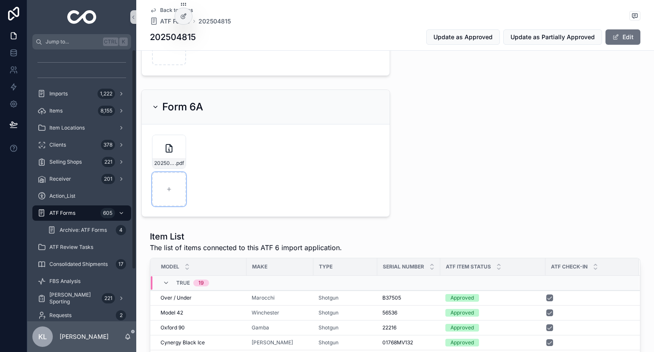
click at [177, 199] on div "scrollable content" at bounding box center [169, 189] width 34 height 34
type input "**********"
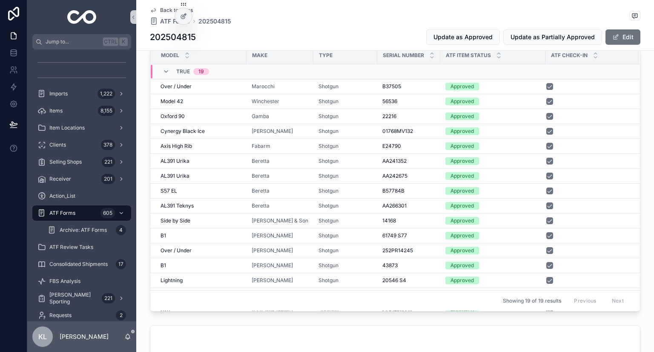
scroll to position [511, 0]
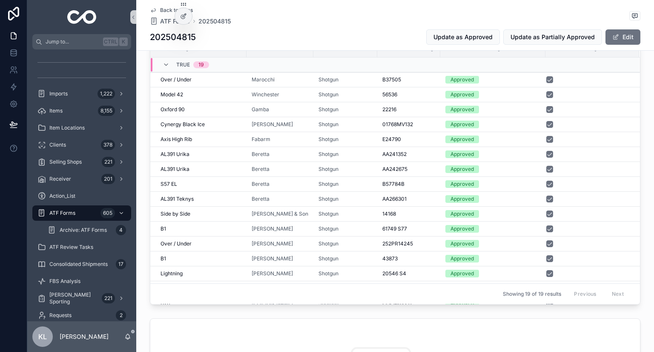
click at [307, 40] on div "202504815 Update as Approved Update as Partially Approved Edit" at bounding box center [395, 37] width 490 height 16
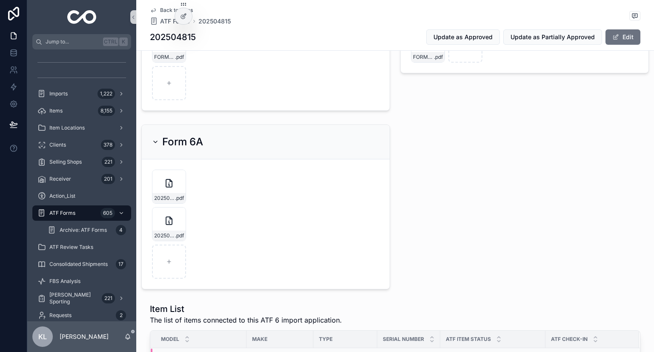
scroll to position [213, 0]
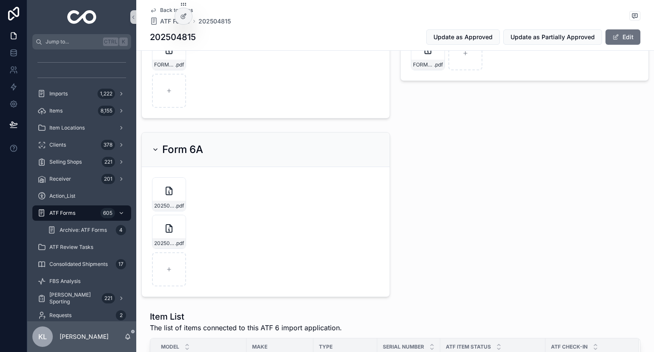
click at [172, 238] on div "202504815-FORM6A-SUBMITTED-KL---MIX-APR25-SG04-(1).zip .pdf" at bounding box center [168, 243] width 33 height 10
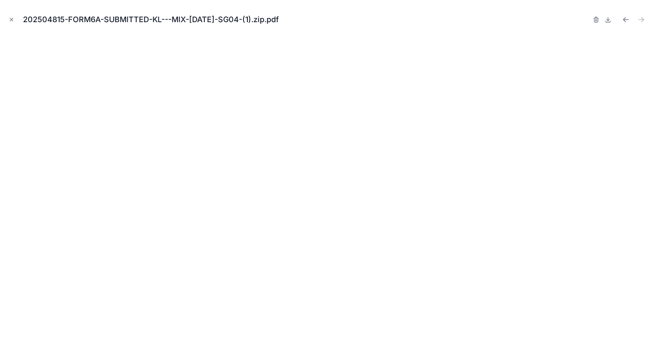
click at [12, 21] on icon "Close modal" at bounding box center [12, 20] width 6 height 6
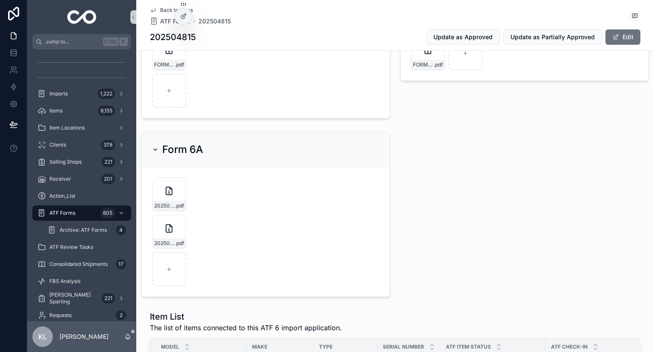
click at [439, 155] on div "01) Submitted 02) Partially Approved 3 03) Approved Reference ID 202504815 Inte…" at bounding box center [395, 339] width 518 height 982
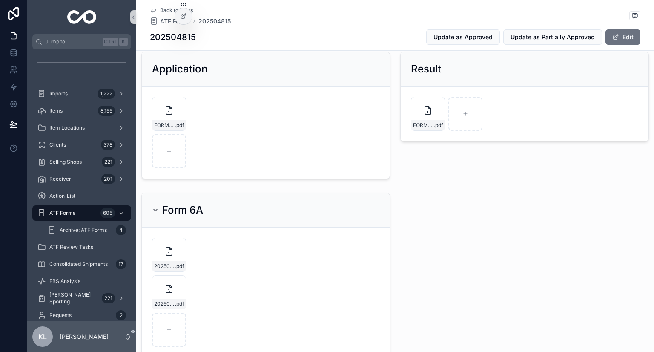
scroll to position [85, 0]
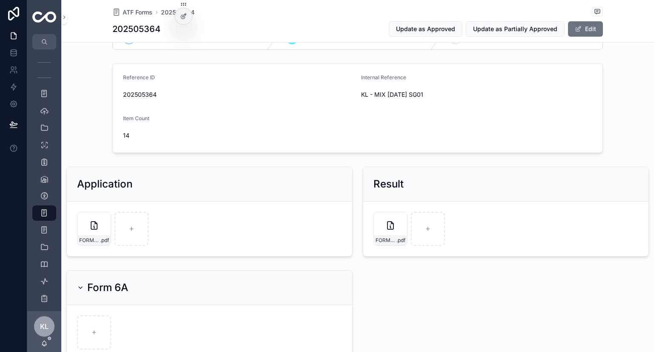
scroll to position [170, 0]
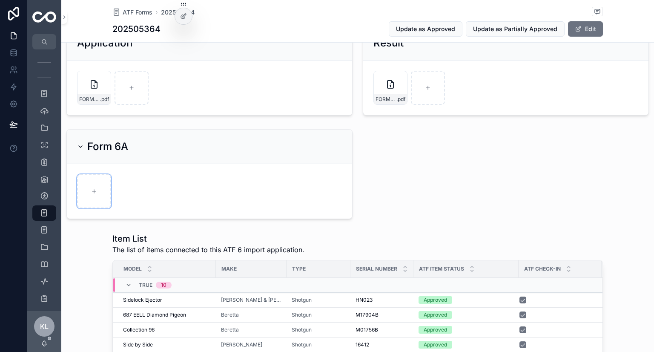
click at [92, 185] on div "scrollable content" at bounding box center [94, 191] width 34 height 34
type input "**********"
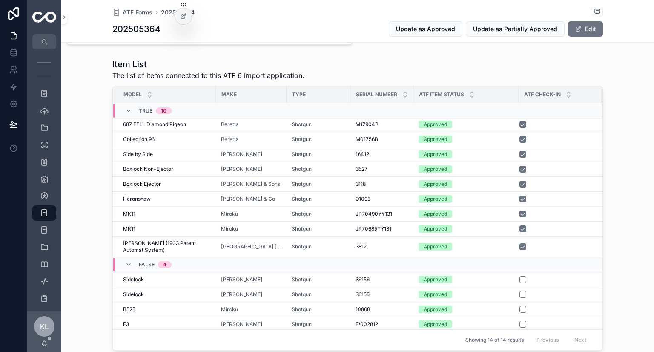
scroll to position [426, 0]
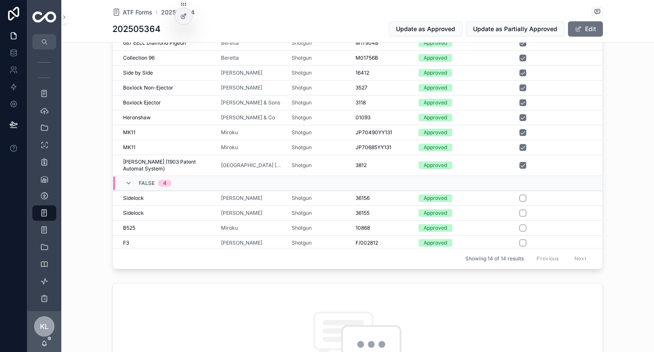
click at [145, 195] on div "Sidelock Sidelock" at bounding box center [167, 197] width 88 height 7
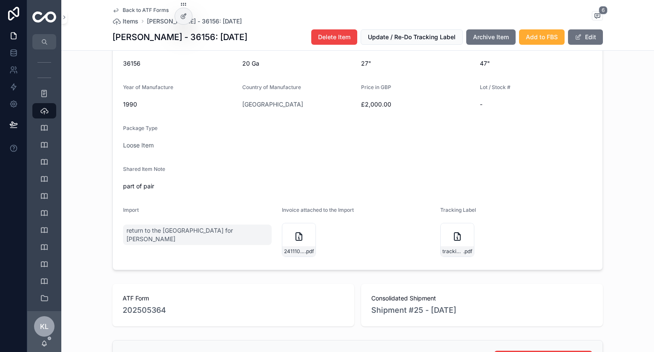
scroll to position [298, 0]
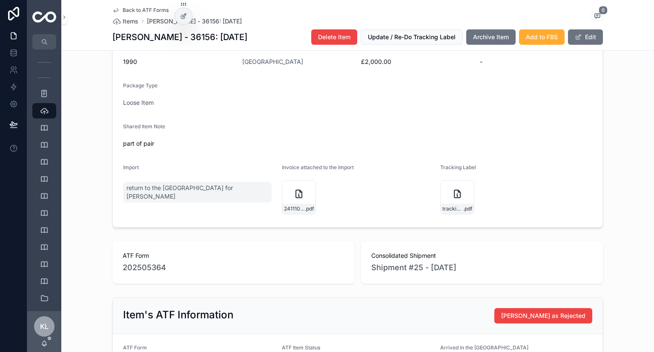
click at [114, 10] on icon "scrollable content" at bounding box center [115, 10] width 7 height 7
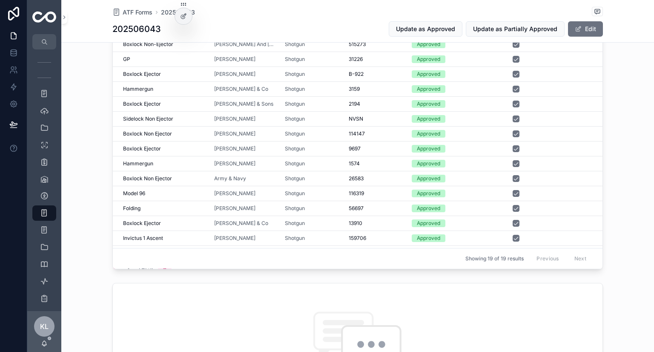
scroll to position [84, 0]
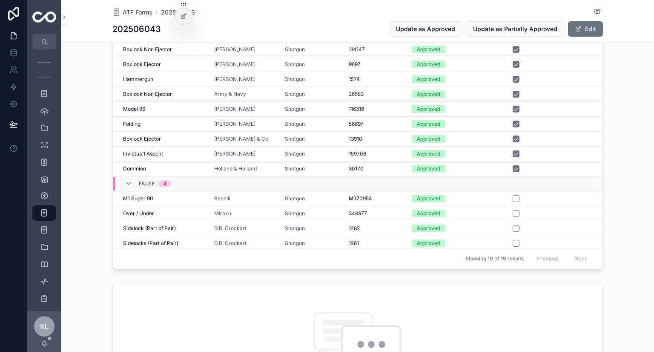
click at [315, 195] on div "Shotgun" at bounding box center [312, 198] width 54 height 7
click at [314, 210] on div "Shotgun" at bounding box center [312, 213] width 54 height 7
click at [315, 225] on div "Shotgun" at bounding box center [312, 228] width 54 height 7
click at [317, 240] on div "Shotgun" at bounding box center [312, 243] width 54 height 7
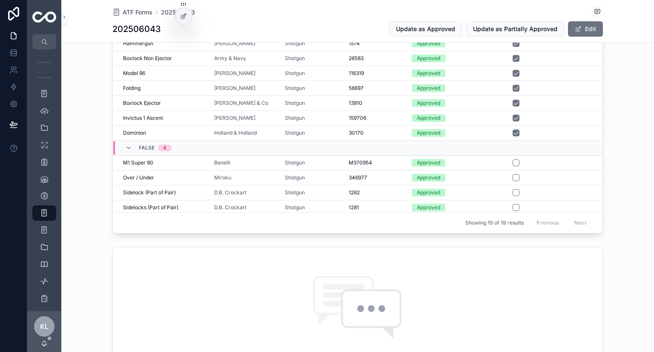
scroll to position [468, 0]
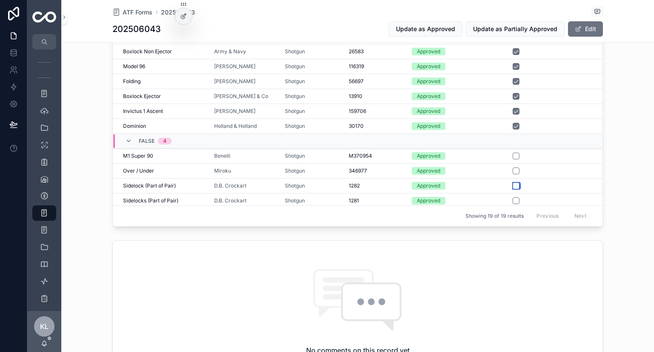
click at [512, 184] on button "scrollable content" at bounding box center [515, 185] width 7 height 7
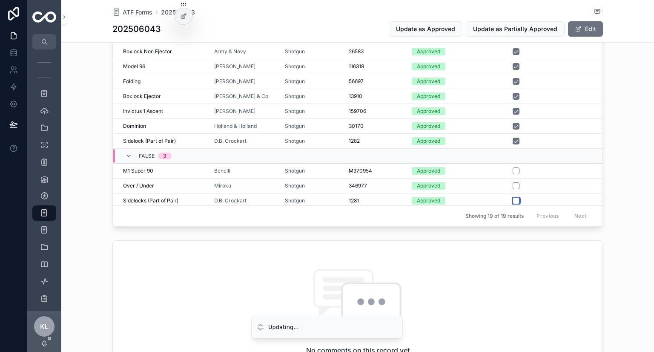
click at [513, 198] on button "scrollable content" at bounding box center [515, 200] width 7 height 7
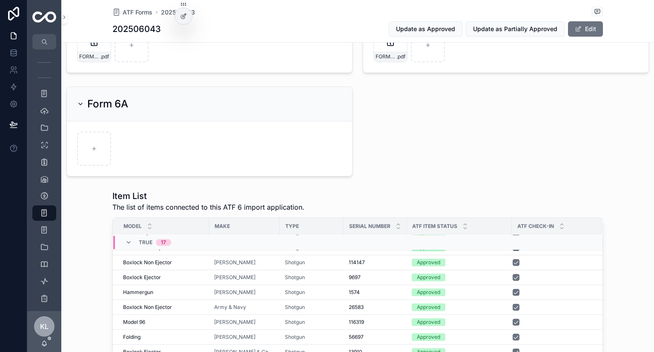
scroll to position [213, 0]
click at [86, 149] on div "scrollable content" at bounding box center [94, 149] width 34 height 34
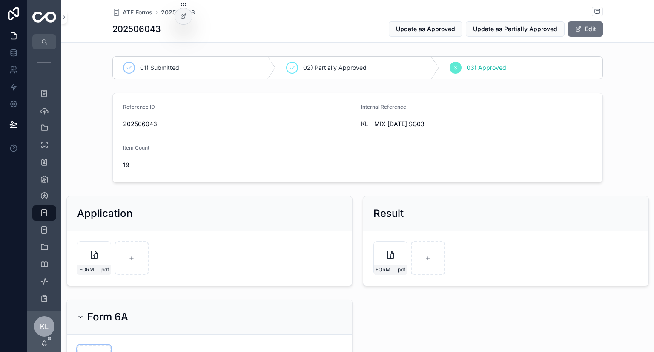
scroll to position [0, 0]
drag, startPoint x: 160, startPoint y: 126, endPoint x: 119, endPoint y: 124, distance: 40.5
click at [123, 124] on span "202506043" at bounding box center [238, 124] width 231 height 9
copy span "202506043"
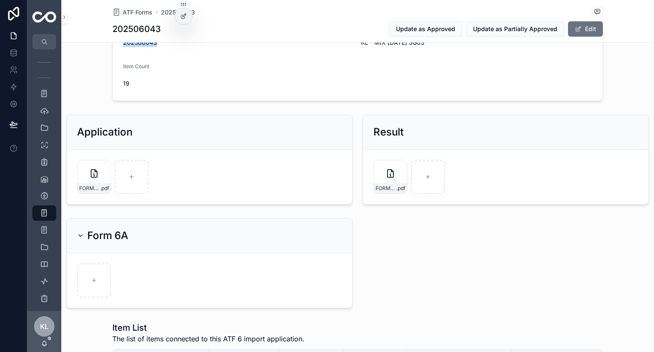
scroll to position [85, 0]
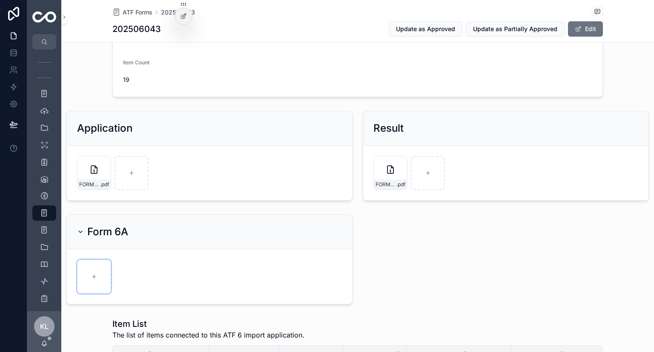
click at [95, 275] on icon "scrollable content" at bounding box center [94, 276] width 6 height 6
type input "**********"
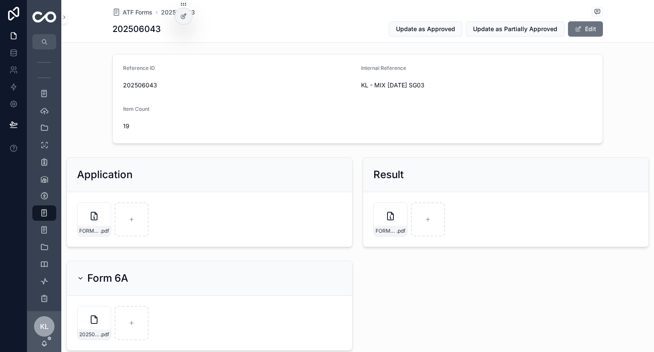
scroll to position [0, 0]
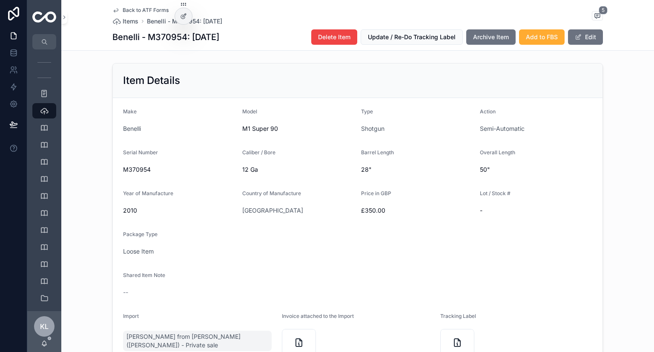
scroll to position [298, 0]
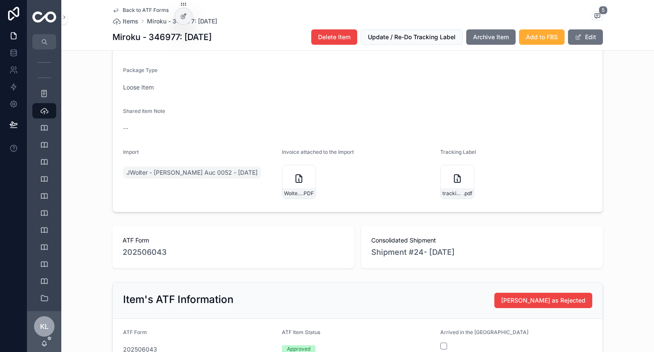
scroll to position [383, 0]
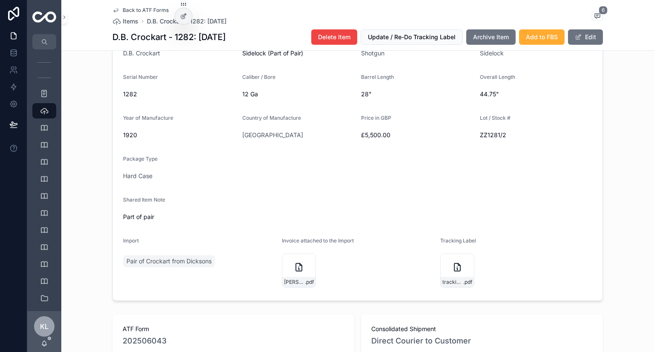
scroll to position [383, 0]
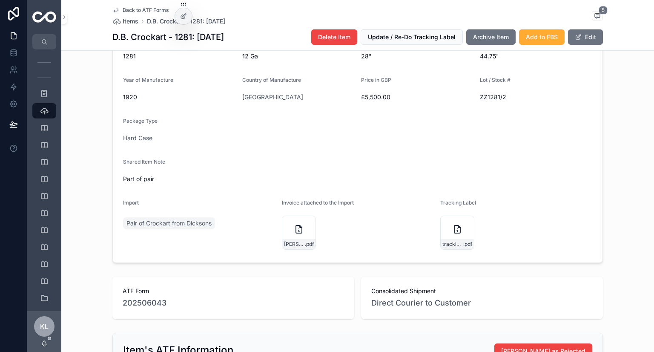
scroll to position [255, 0]
